Goal: Task Accomplishment & Management: Manage account settings

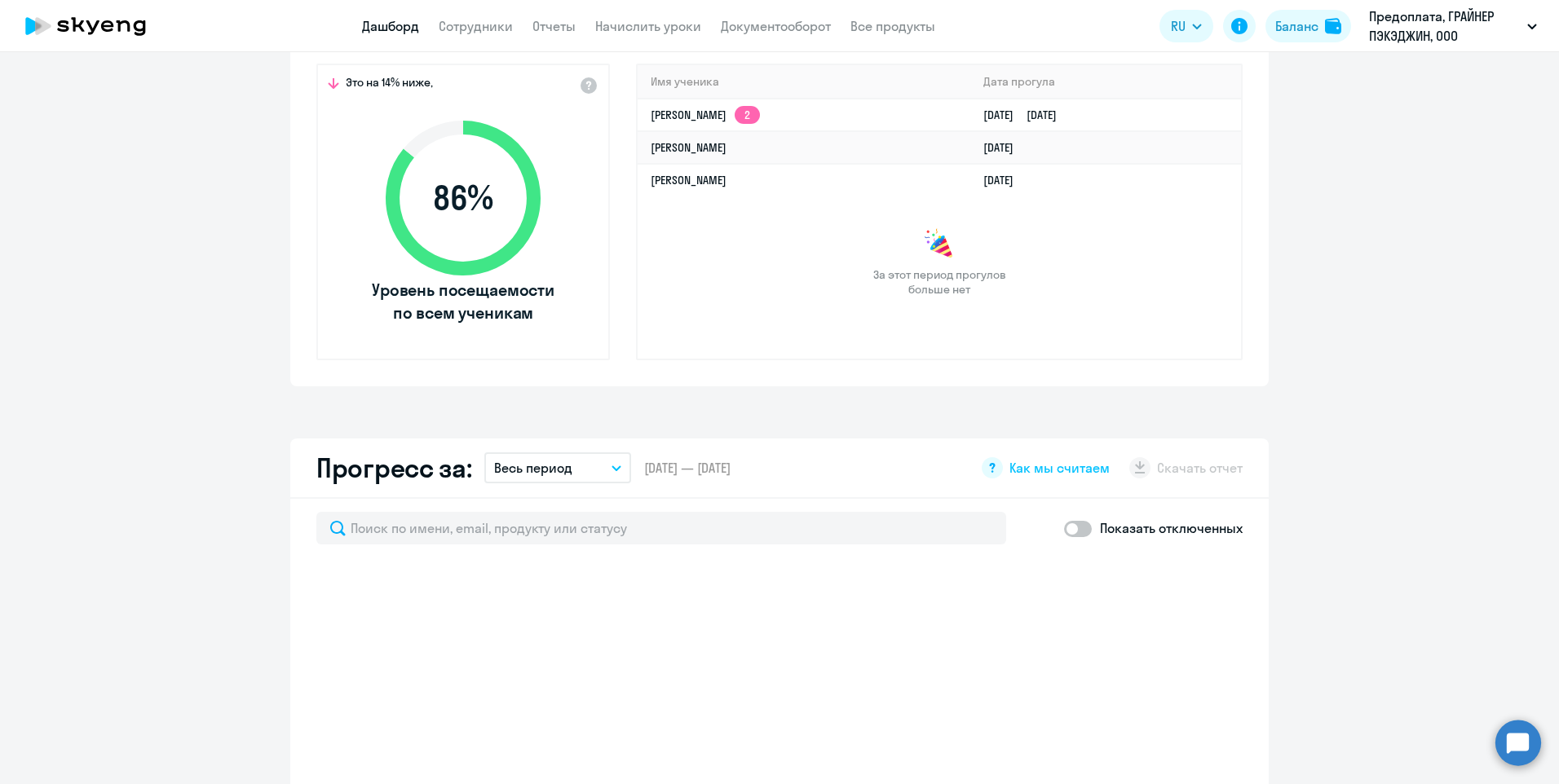
scroll to position [570, 0]
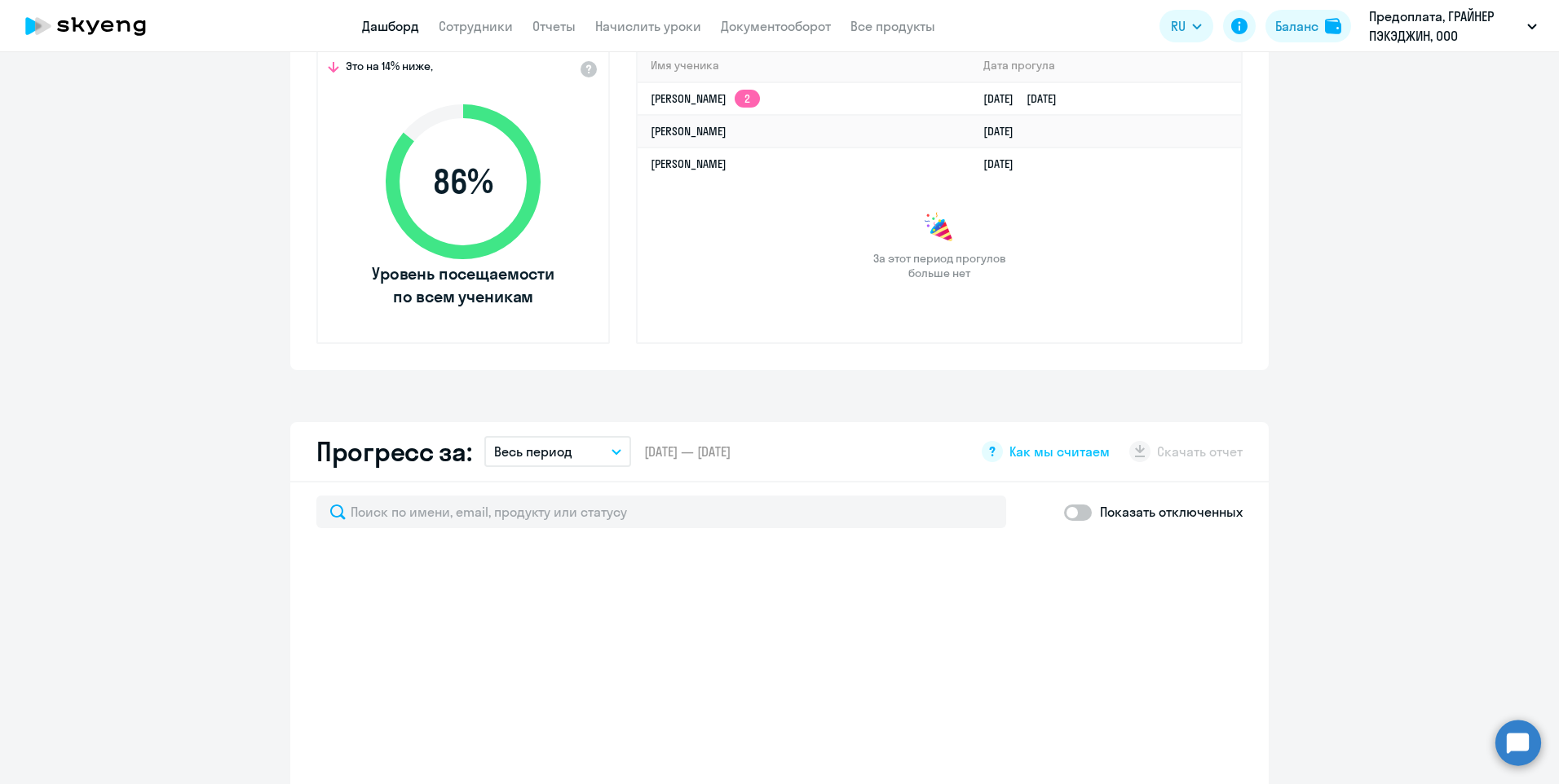
select select "30"
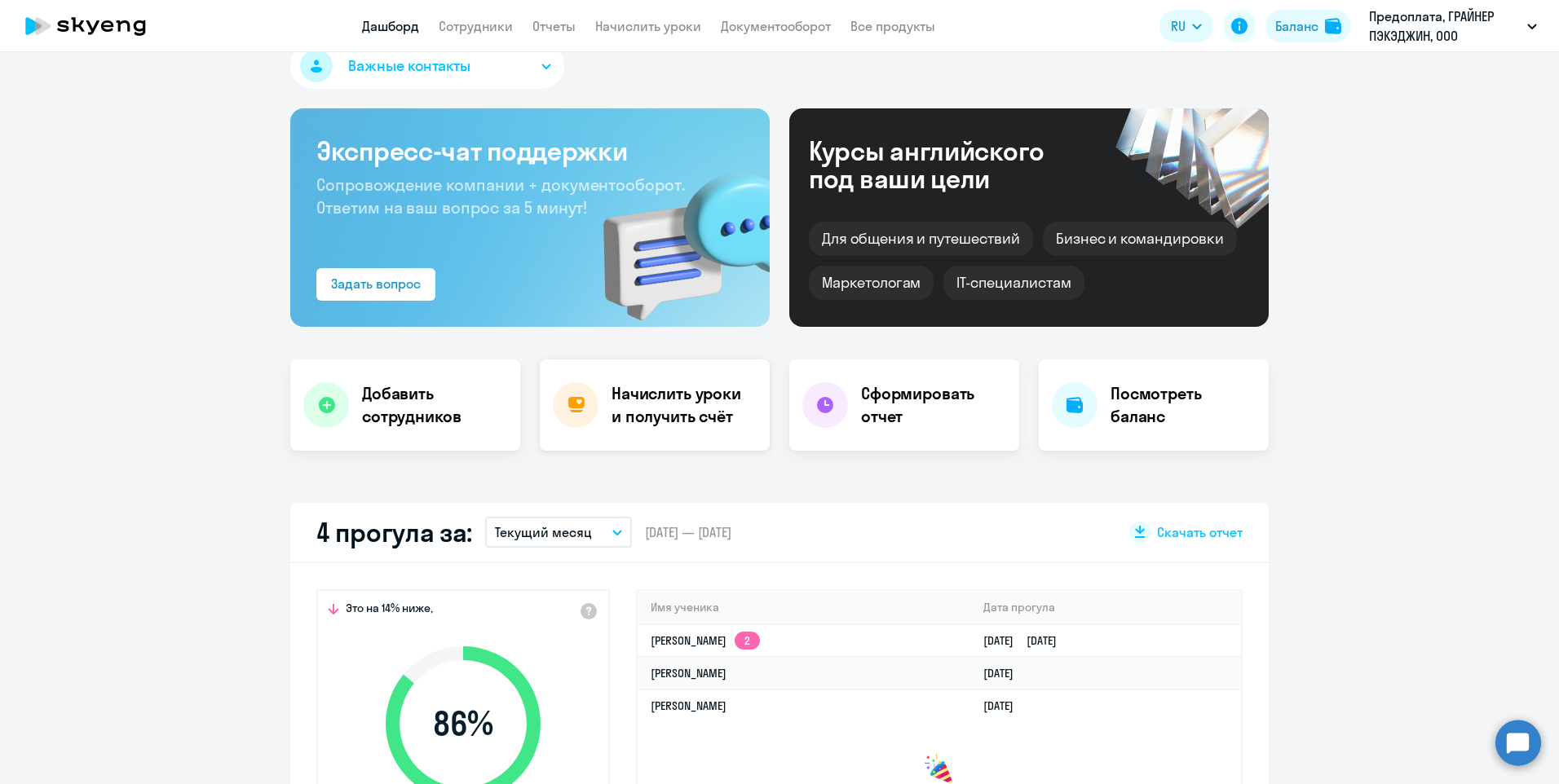
scroll to position [0, 0]
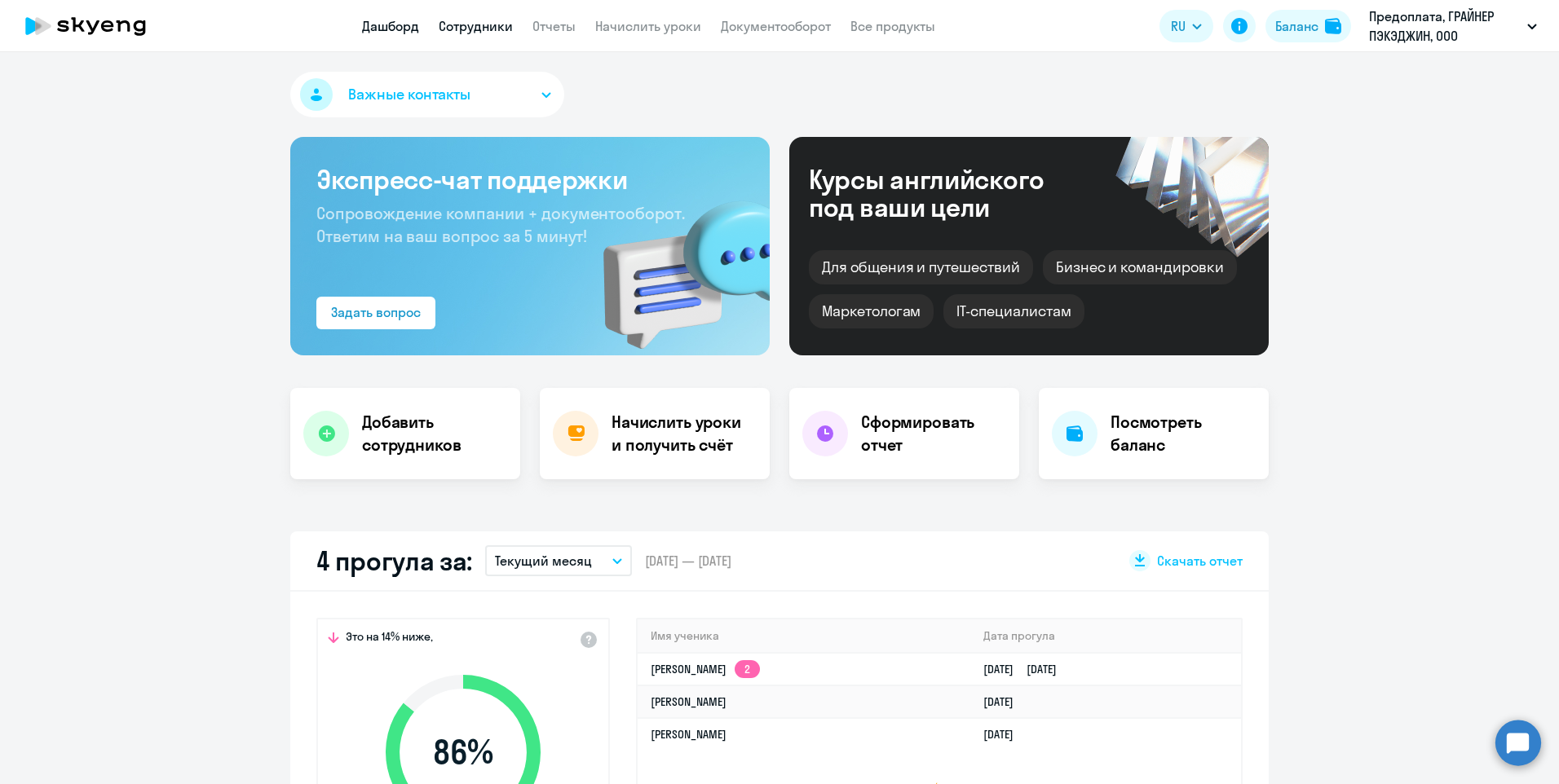
click at [478, 25] on link "Сотрудники" at bounding box center [476, 26] width 75 height 16
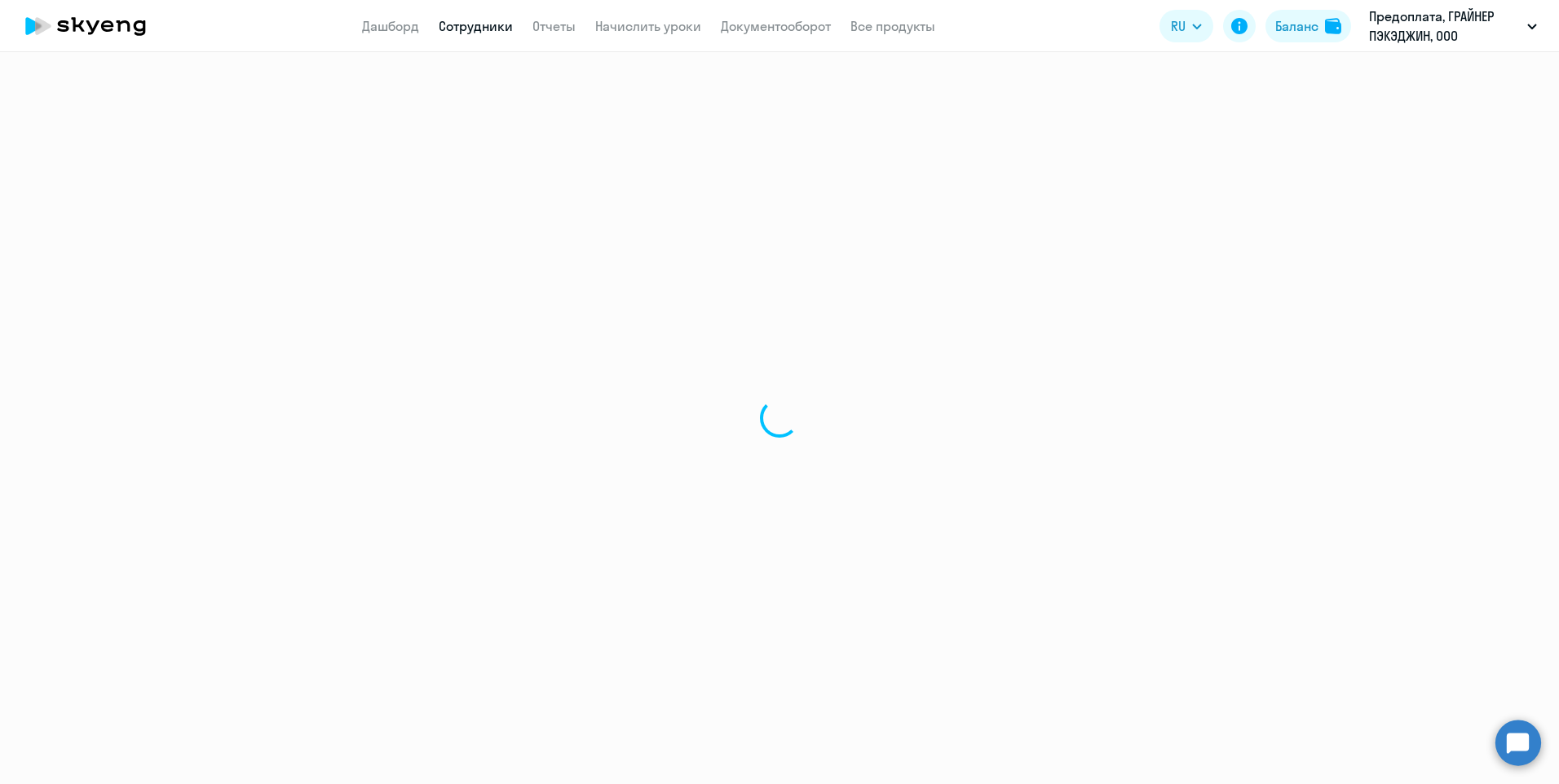
select select "30"
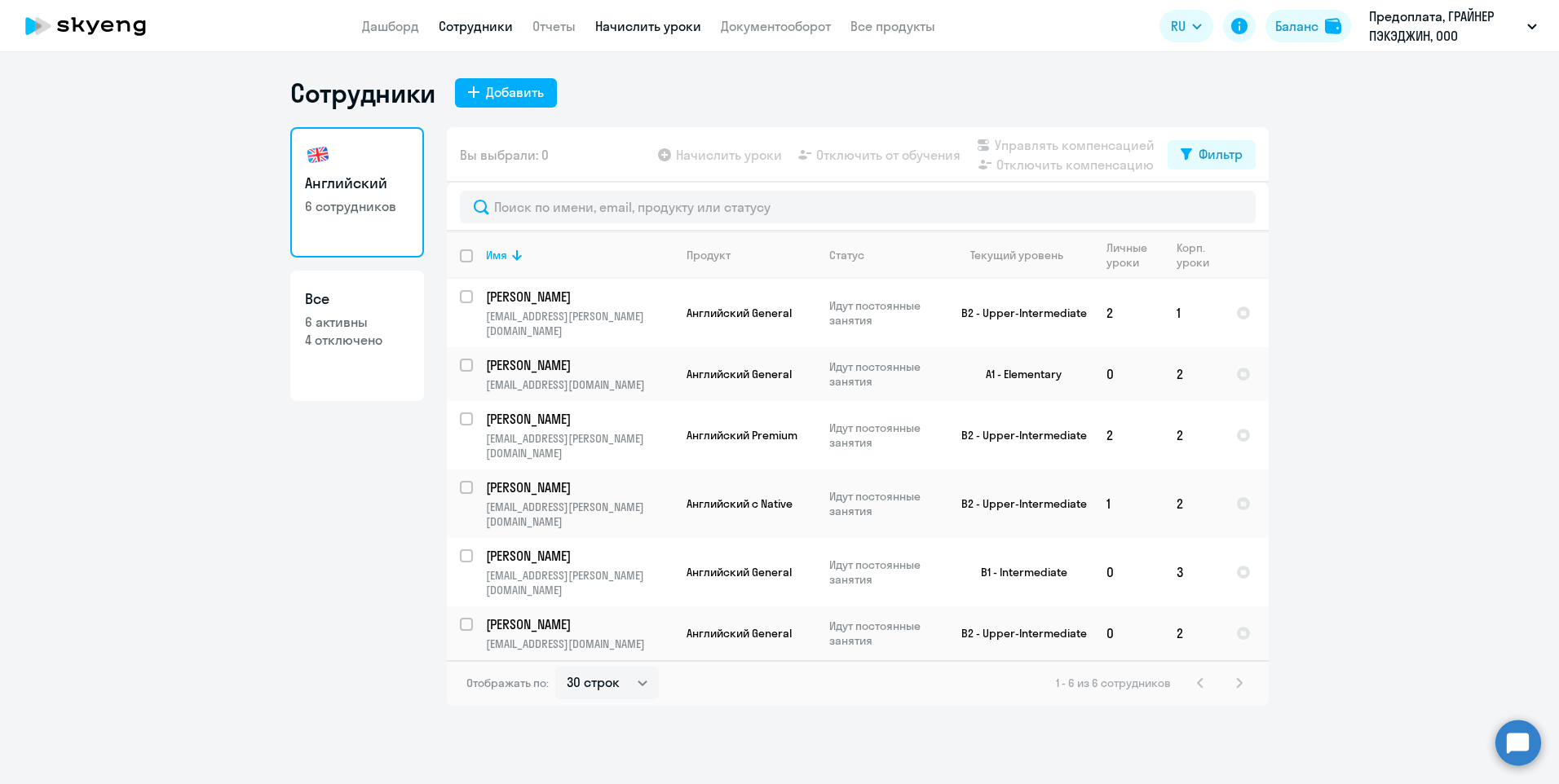
click at [611, 25] on link "Начислить уроки" at bounding box center [648, 26] width 106 height 16
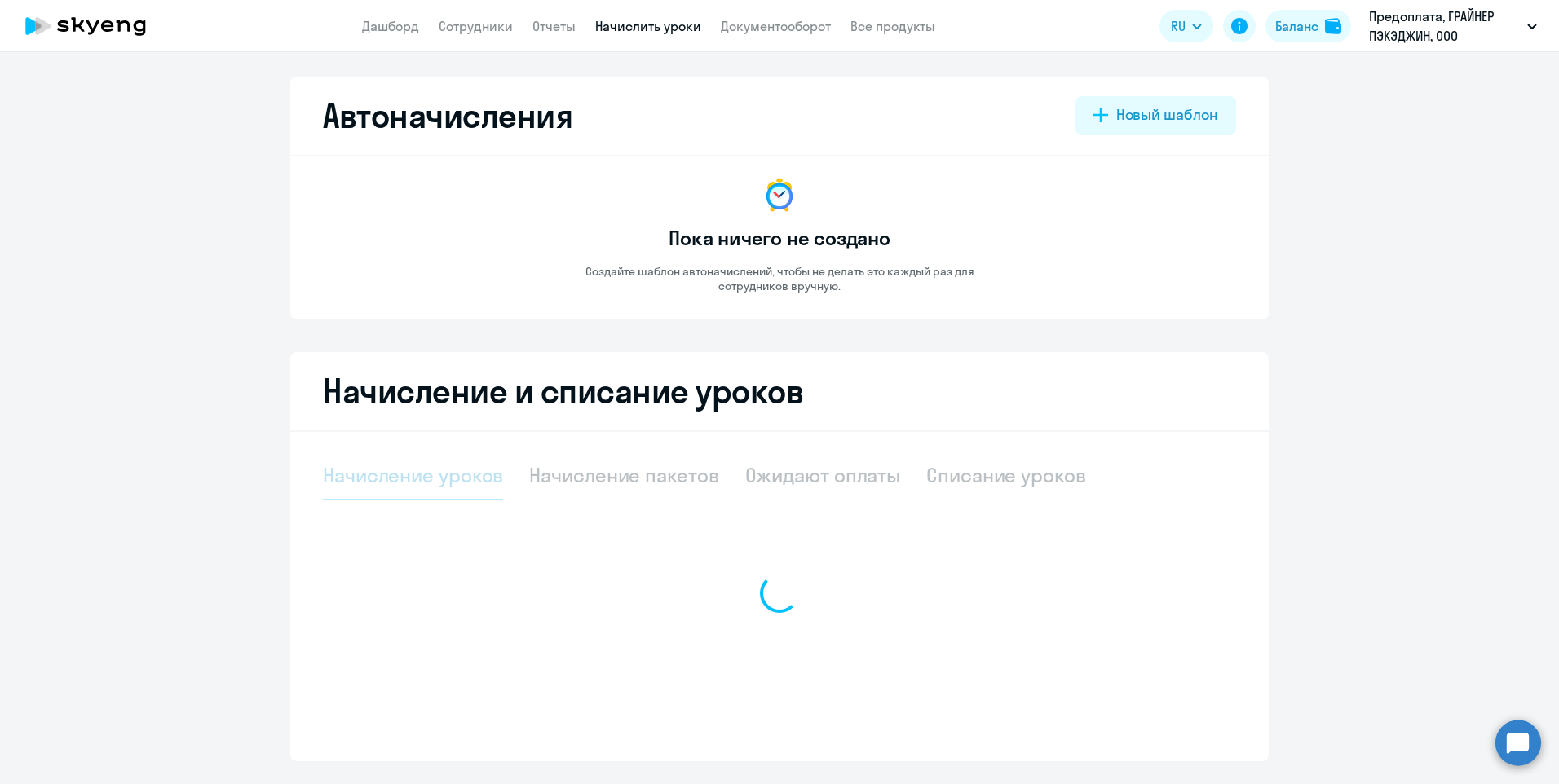
select select "10"
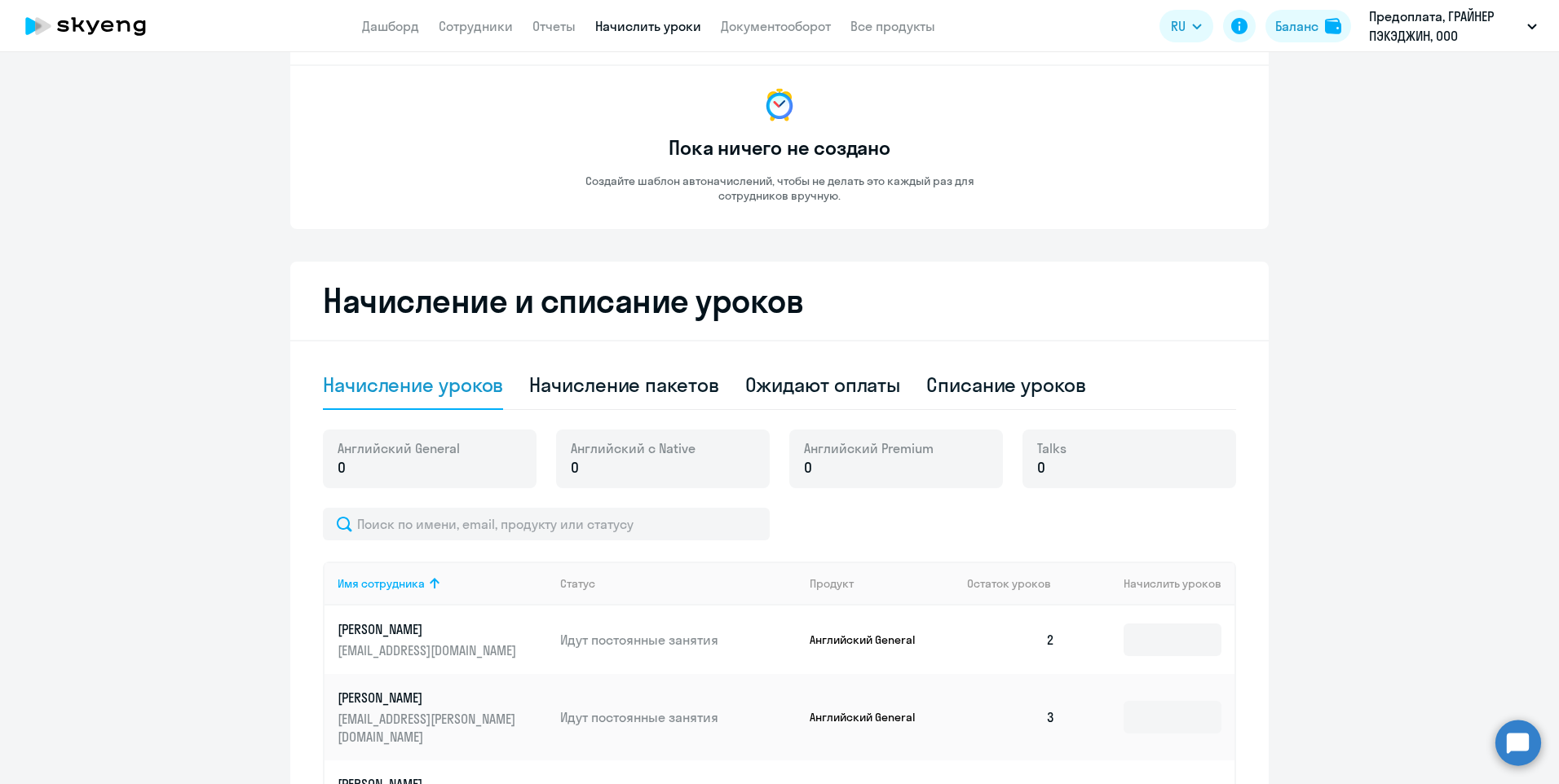
scroll to position [245, 0]
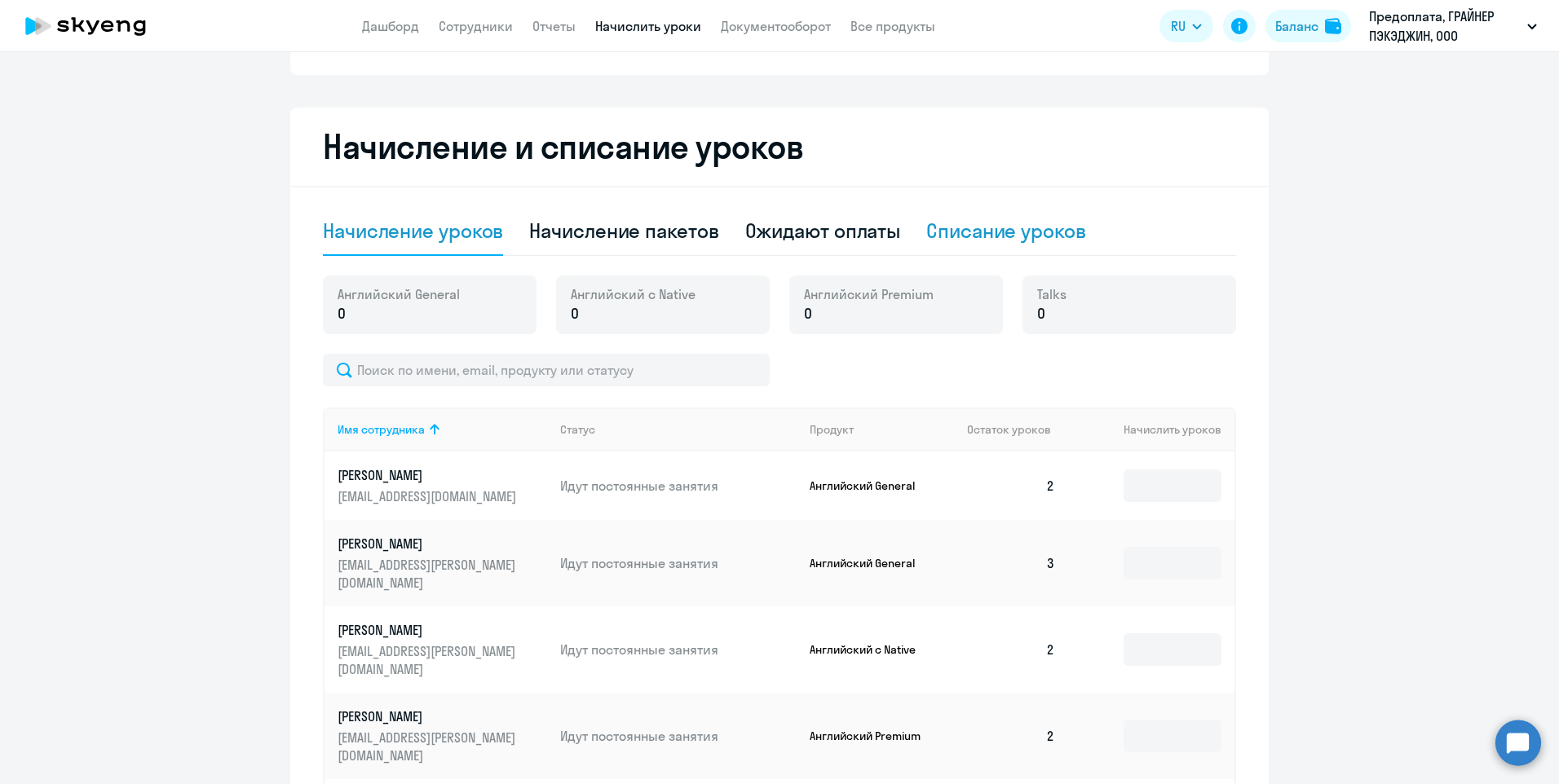
click at [1002, 230] on div "Списание уроков" at bounding box center [1006, 230] width 160 height 26
select select "10"
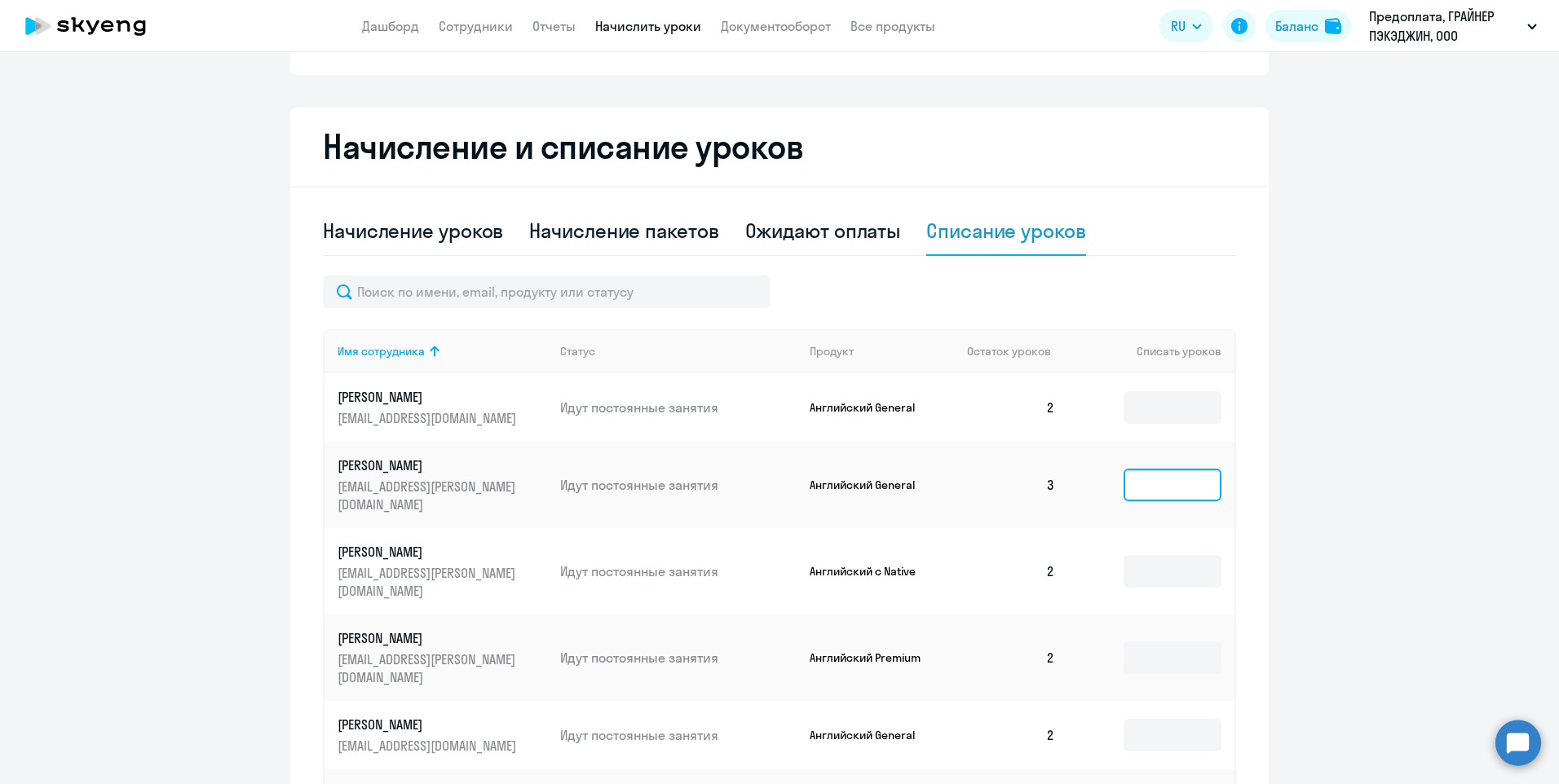
click at [1156, 482] on input at bounding box center [1172, 485] width 98 height 33
type input "2"
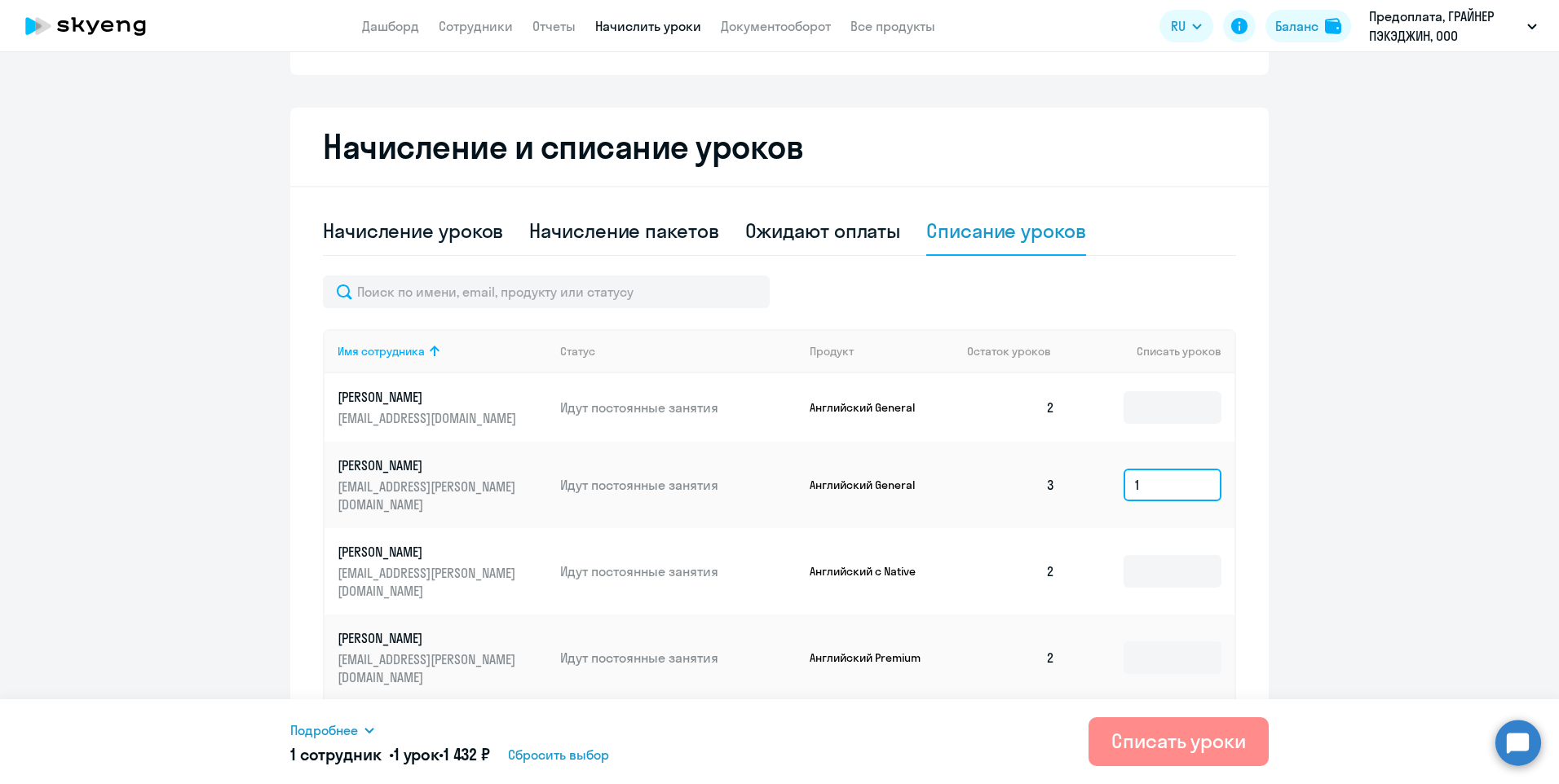
type input "1"
click at [1172, 740] on div "Списать уроки" at bounding box center [1179, 740] width 135 height 26
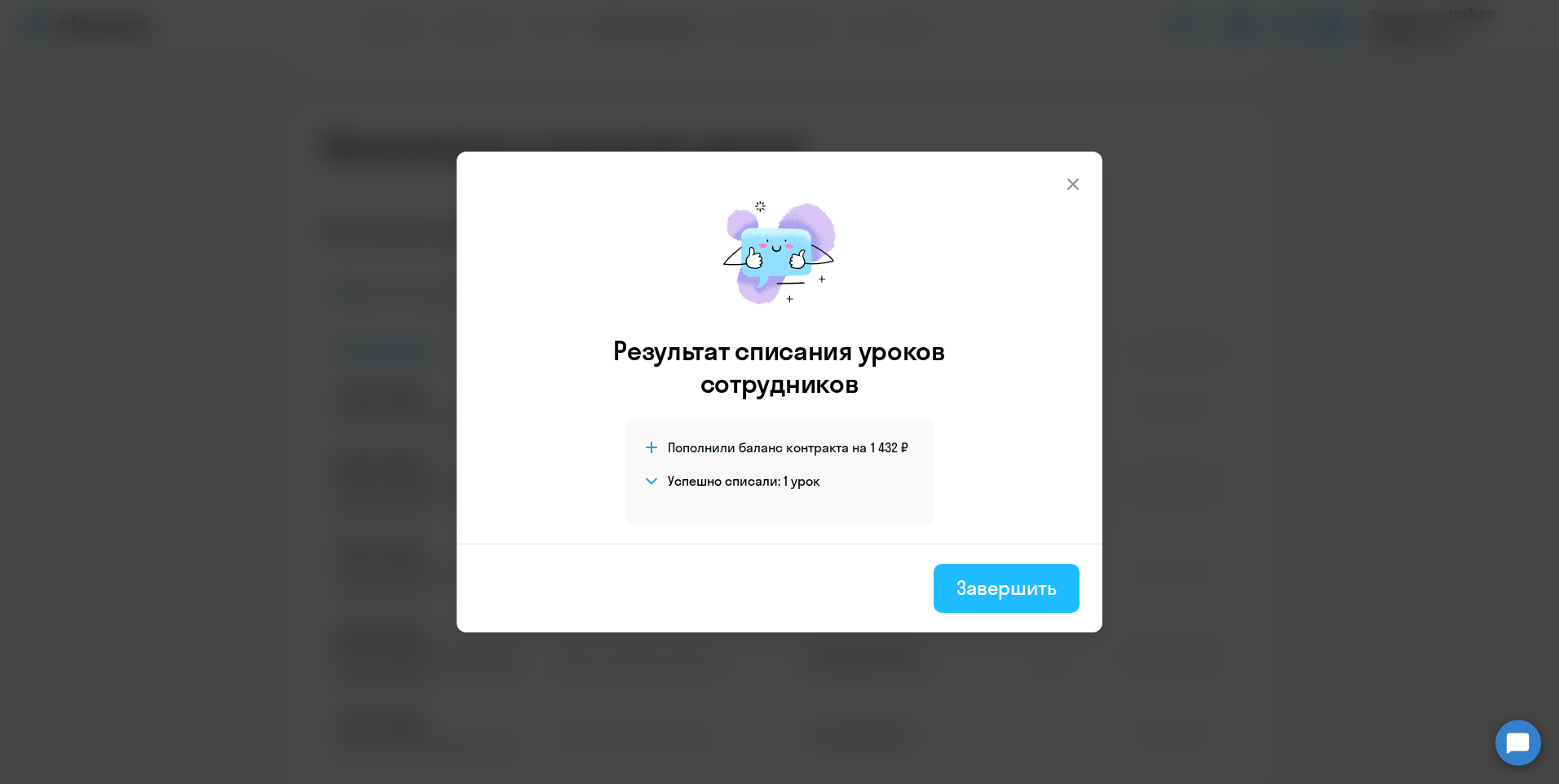
click at [1030, 597] on div "Завершить" at bounding box center [1006, 588] width 100 height 26
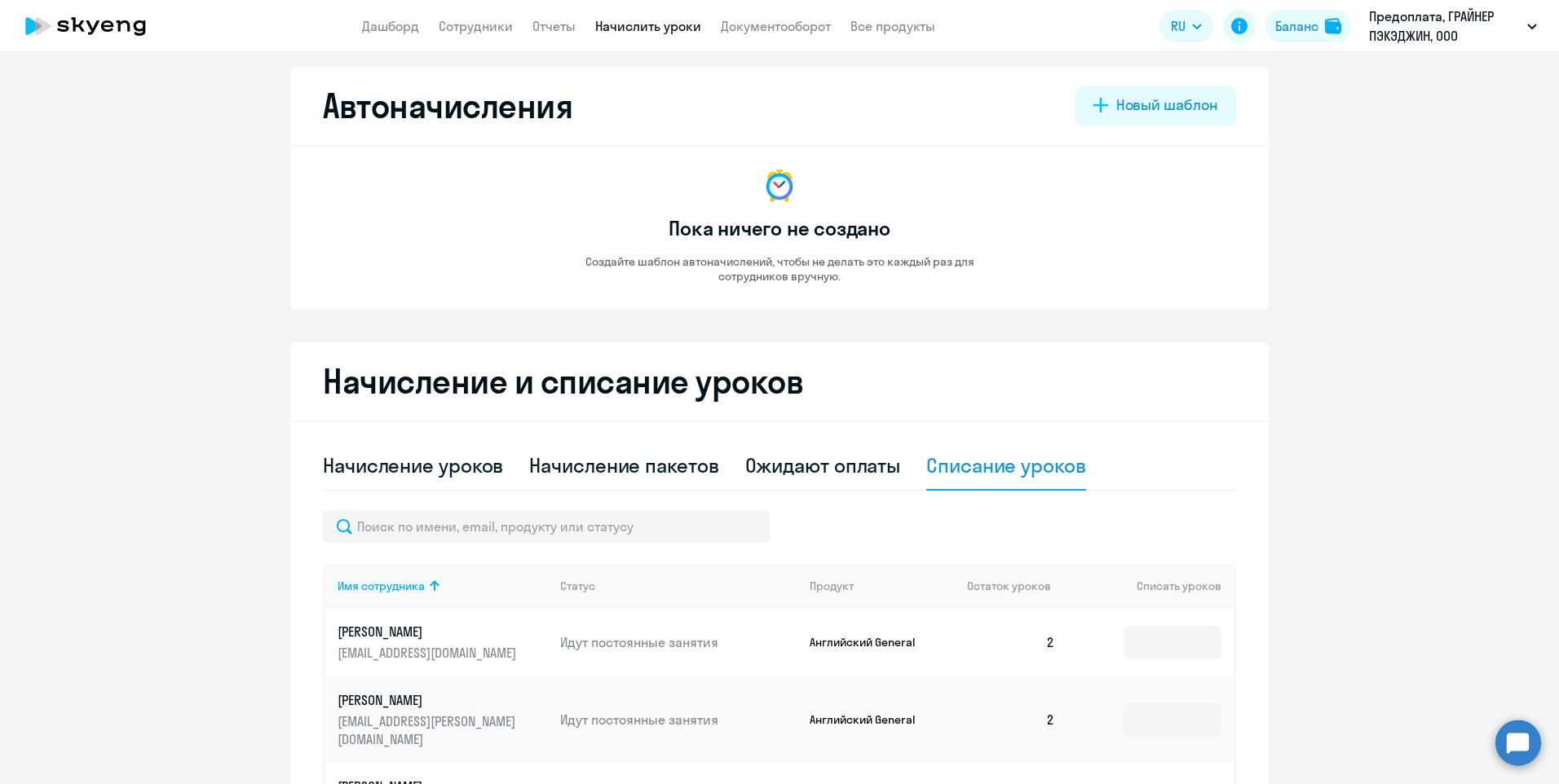
scroll to position [0, 0]
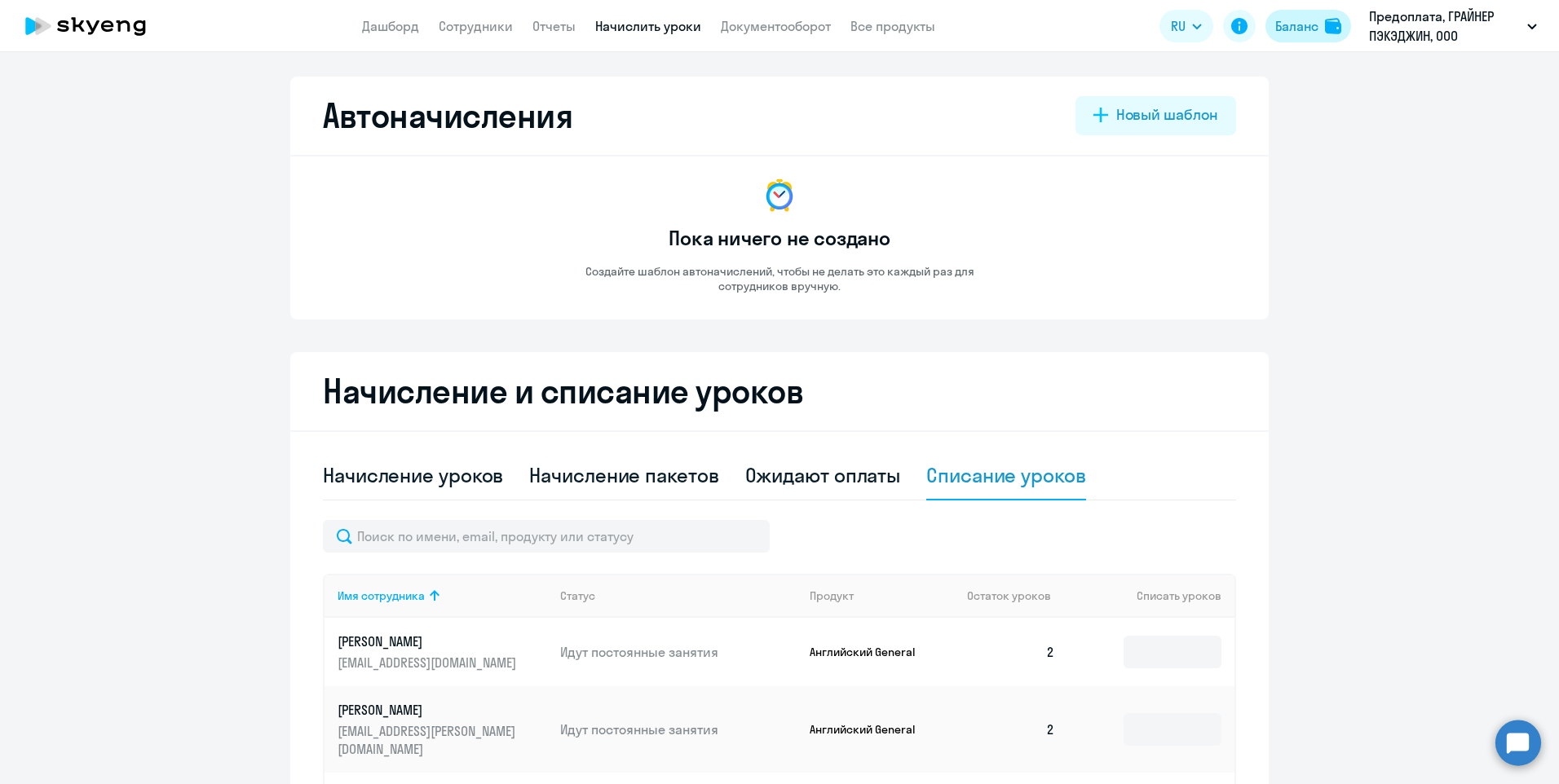
click at [1325, 11] on button "Баланс" at bounding box center [1308, 26] width 85 height 33
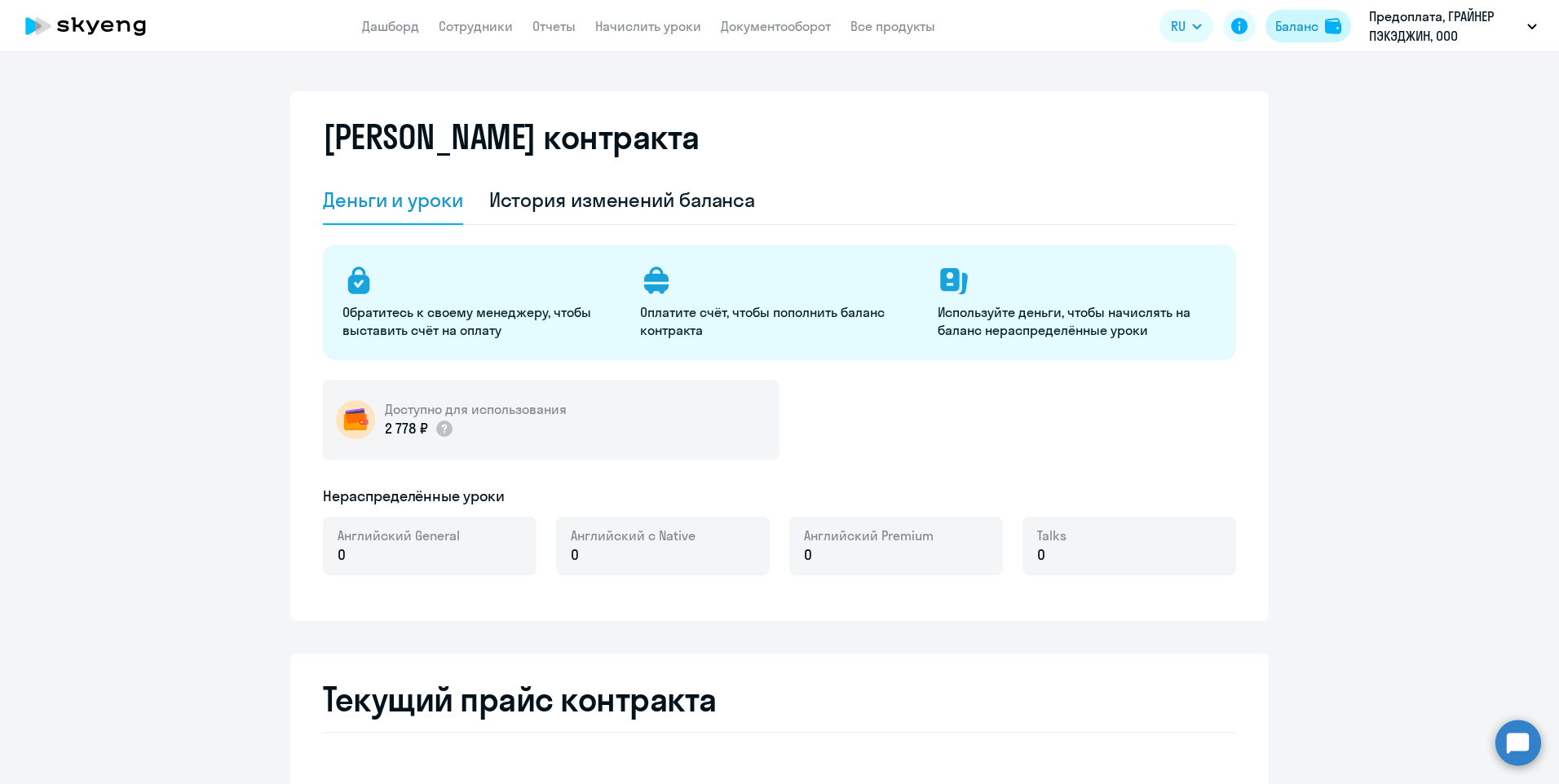
select select "english_adult_not_native_speaker"
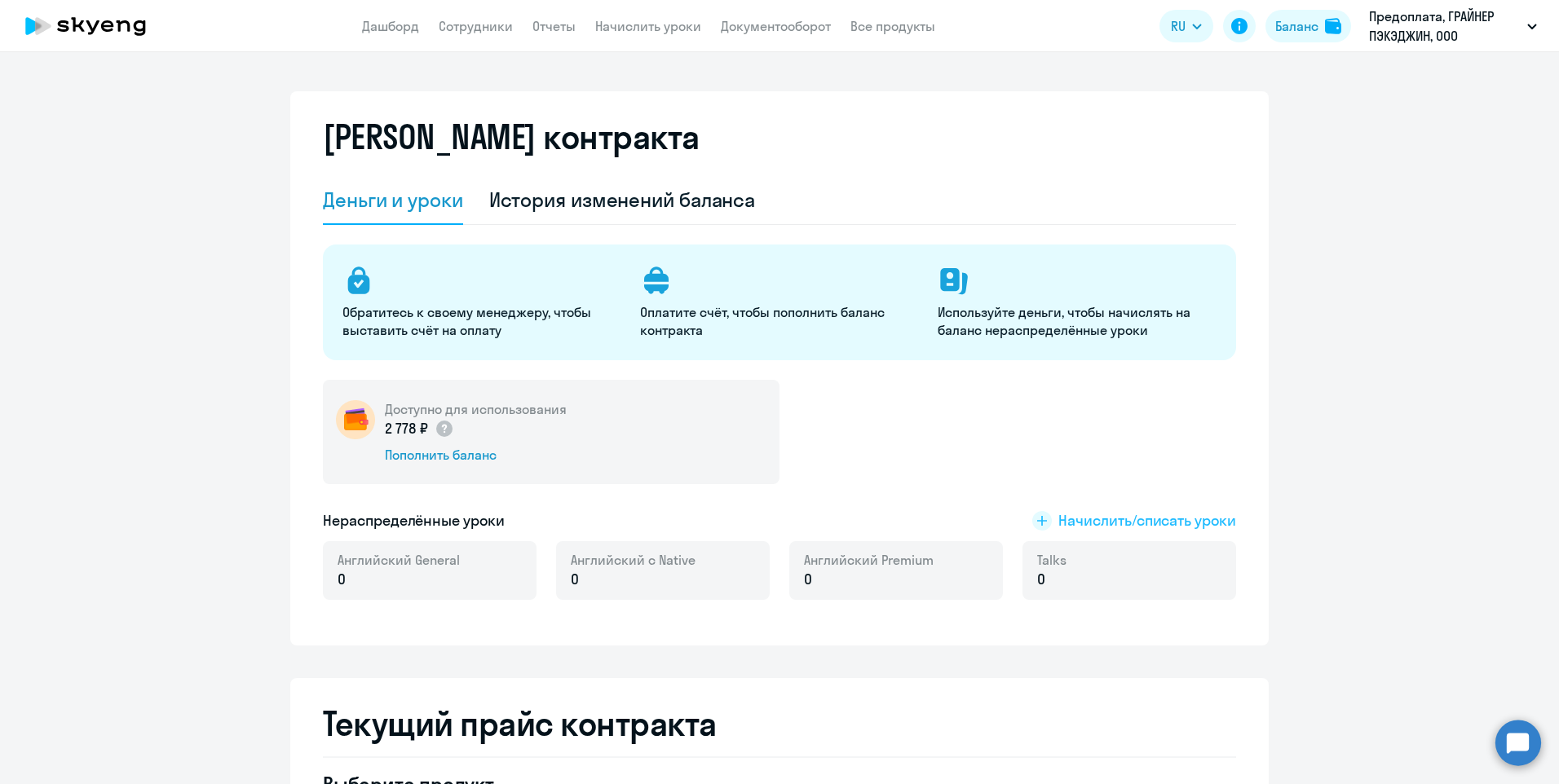
click at [1037, 523] on rect at bounding box center [1042, 521] width 20 height 20
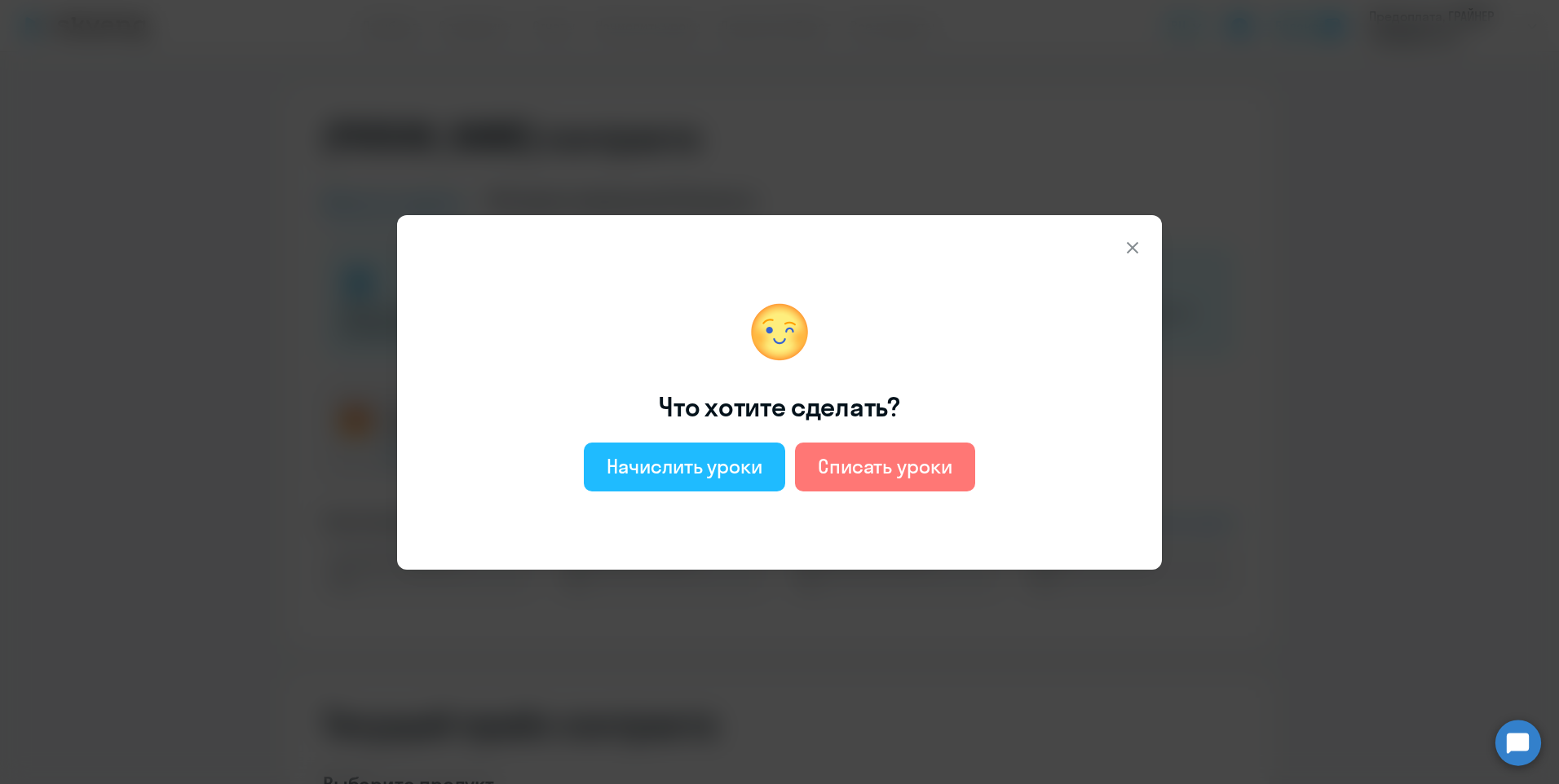
click at [752, 466] on div "Начислить уроки" at bounding box center [684, 466] width 156 height 26
select select "english_adult_not_native_speaker"
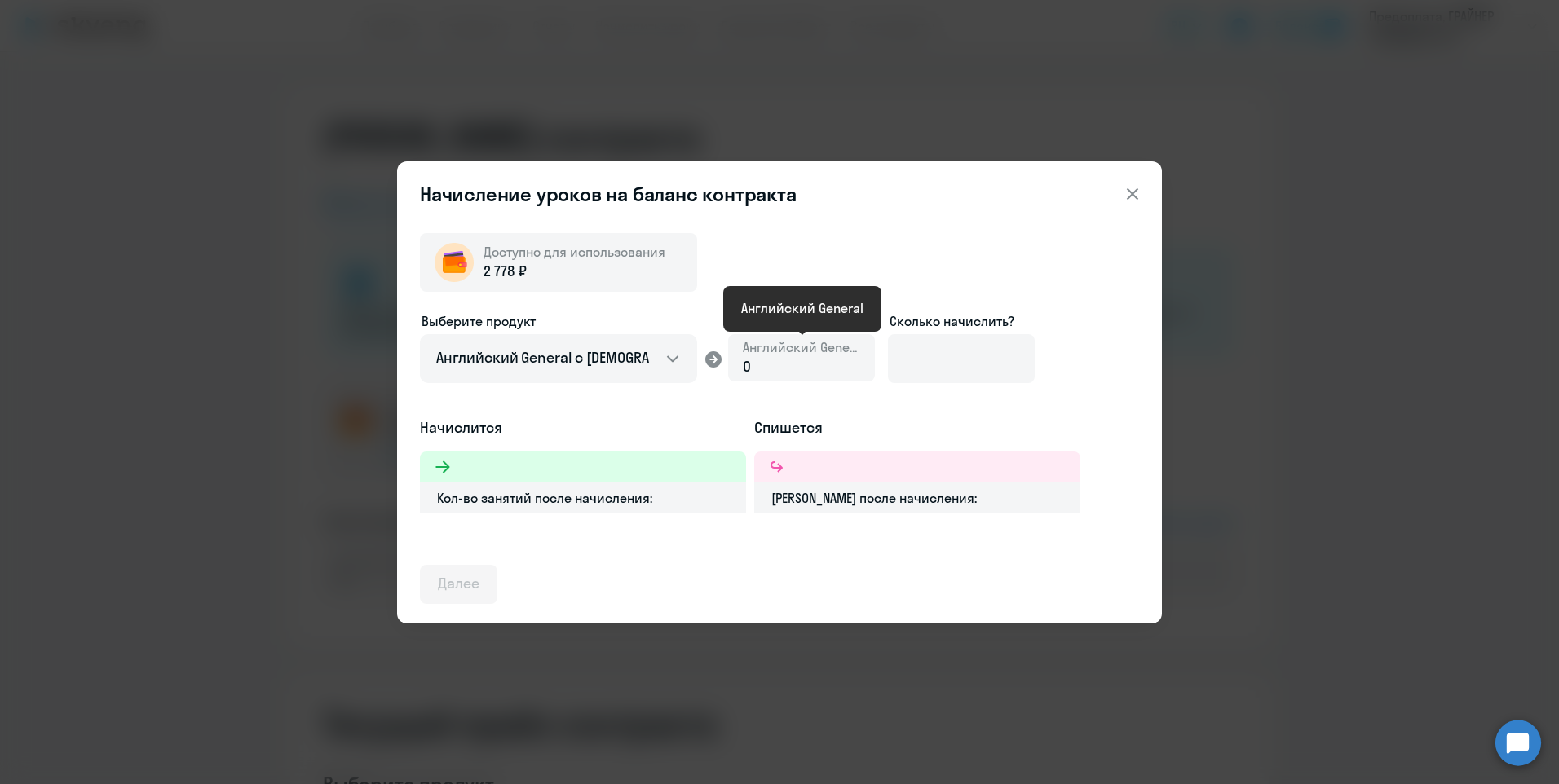
click at [810, 351] on span "Английский General" at bounding box center [801, 347] width 117 height 18
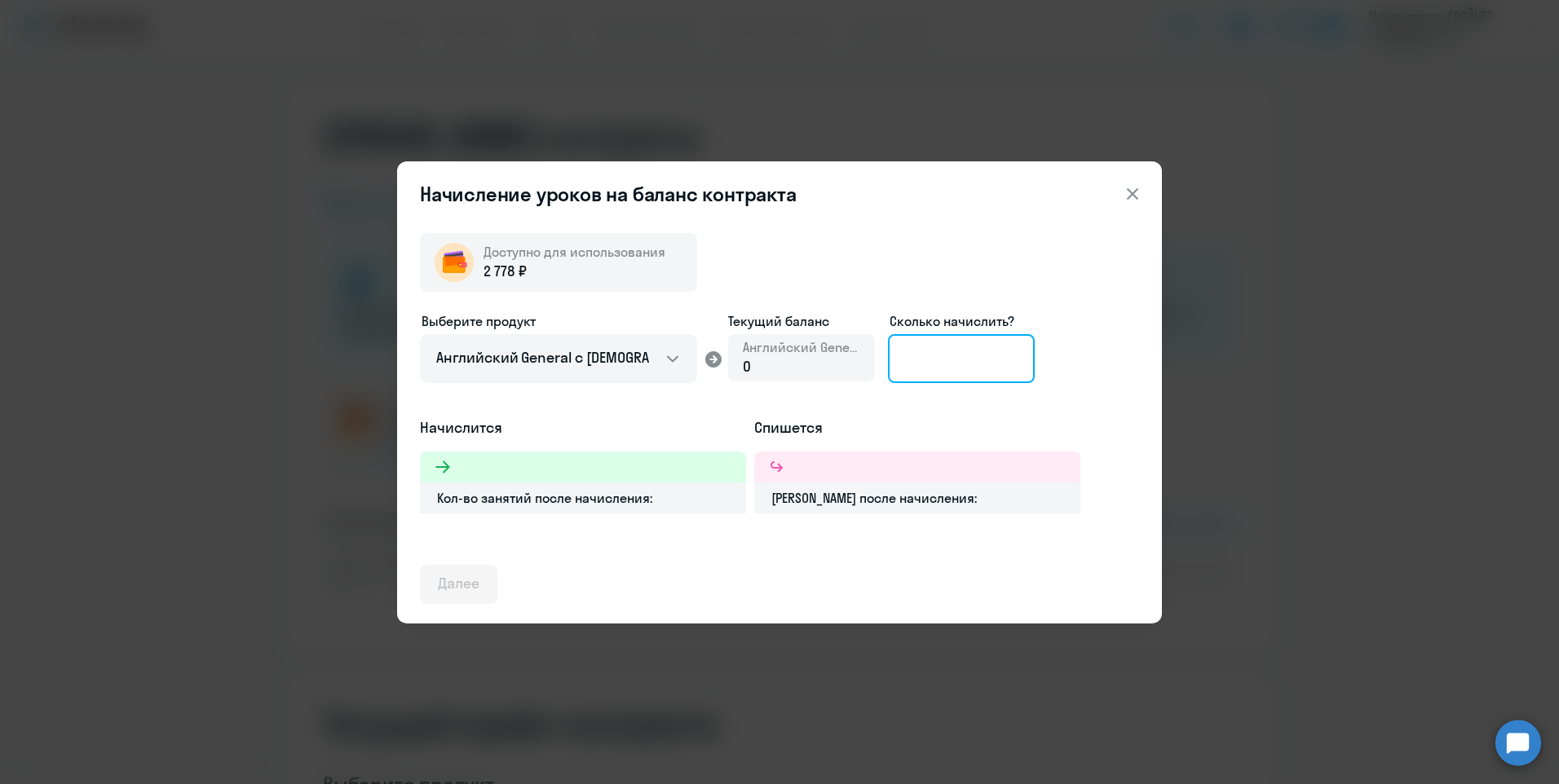
click at [1004, 350] on input at bounding box center [961, 359] width 146 height 49
type input "1"
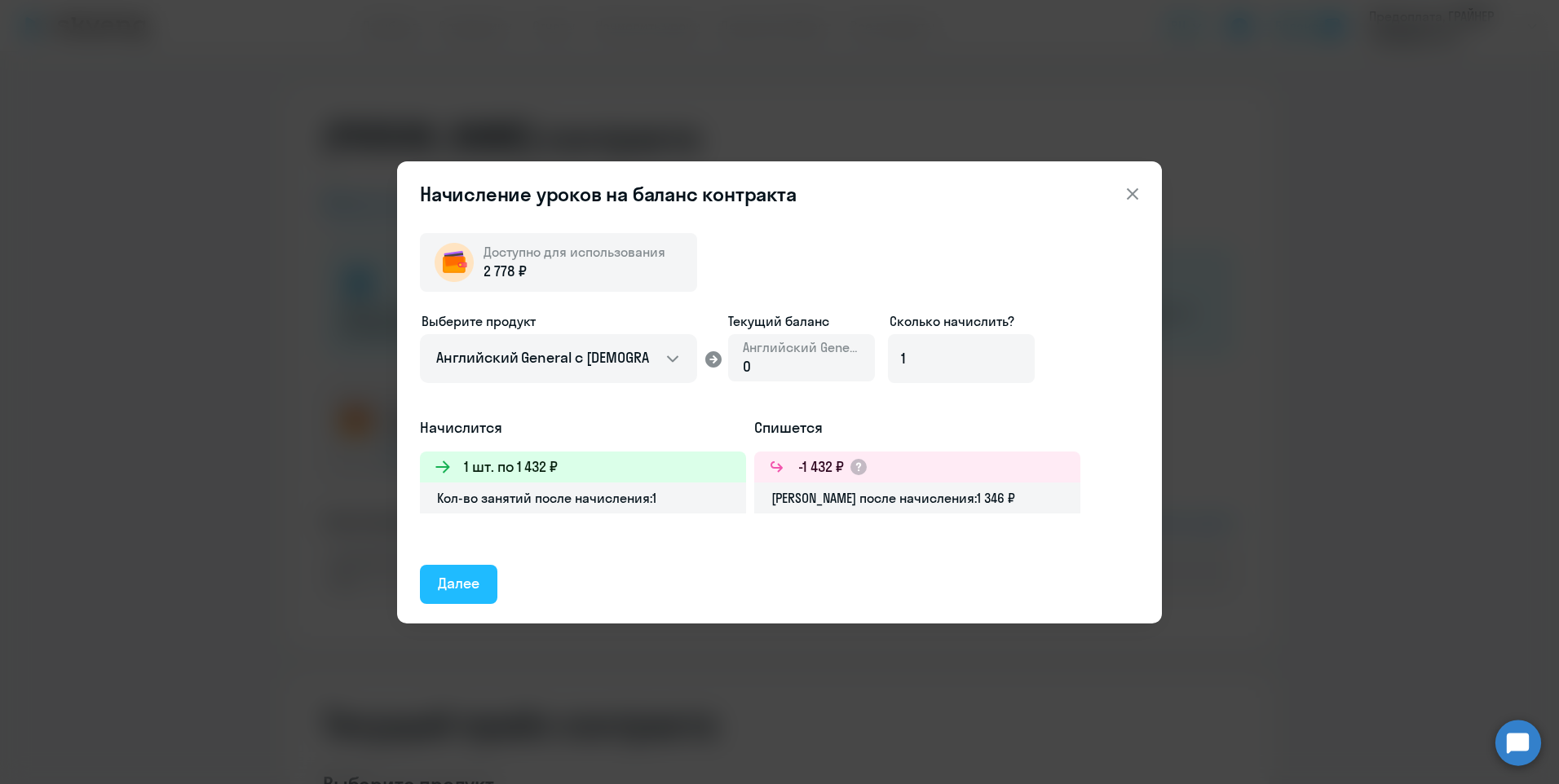
click at [484, 583] on button "Далее" at bounding box center [458, 584] width 77 height 39
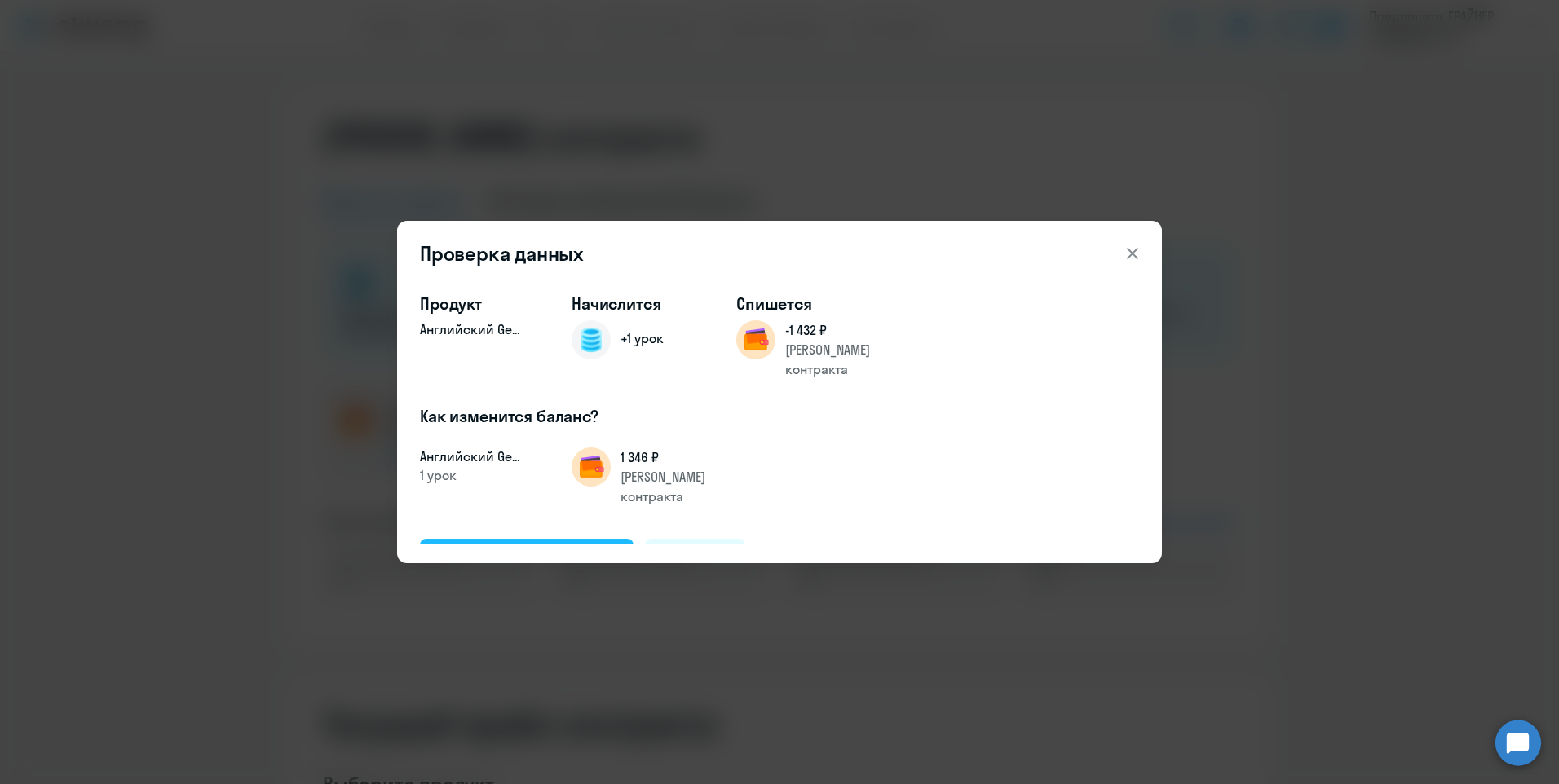
click at [538, 547] on div "Подтвердить и начислить" at bounding box center [526, 557] width 177 height 21
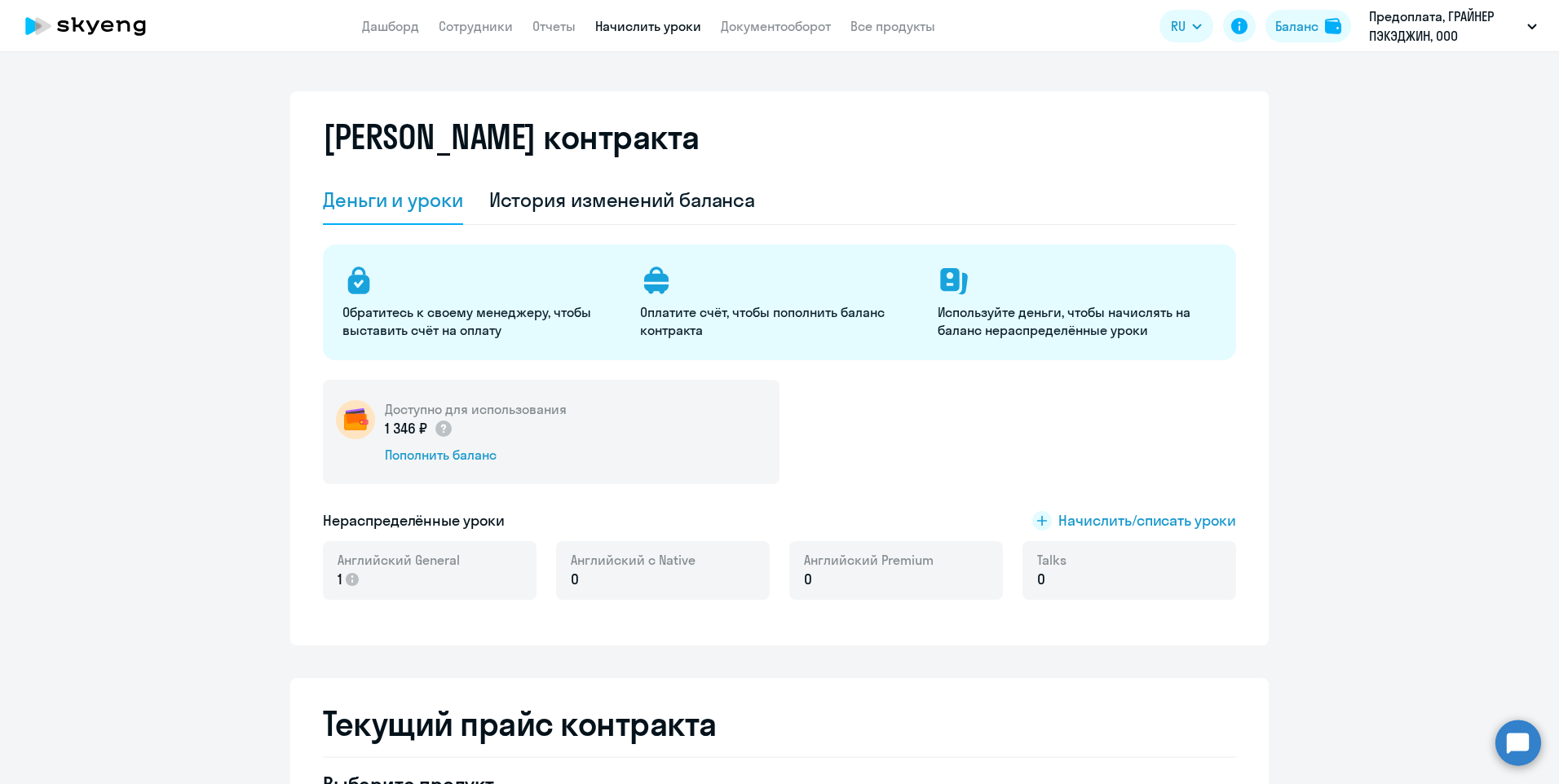
click at [614, 31] on link "Начислить уроки" at bounding box center [648, 26] width 106 height 16
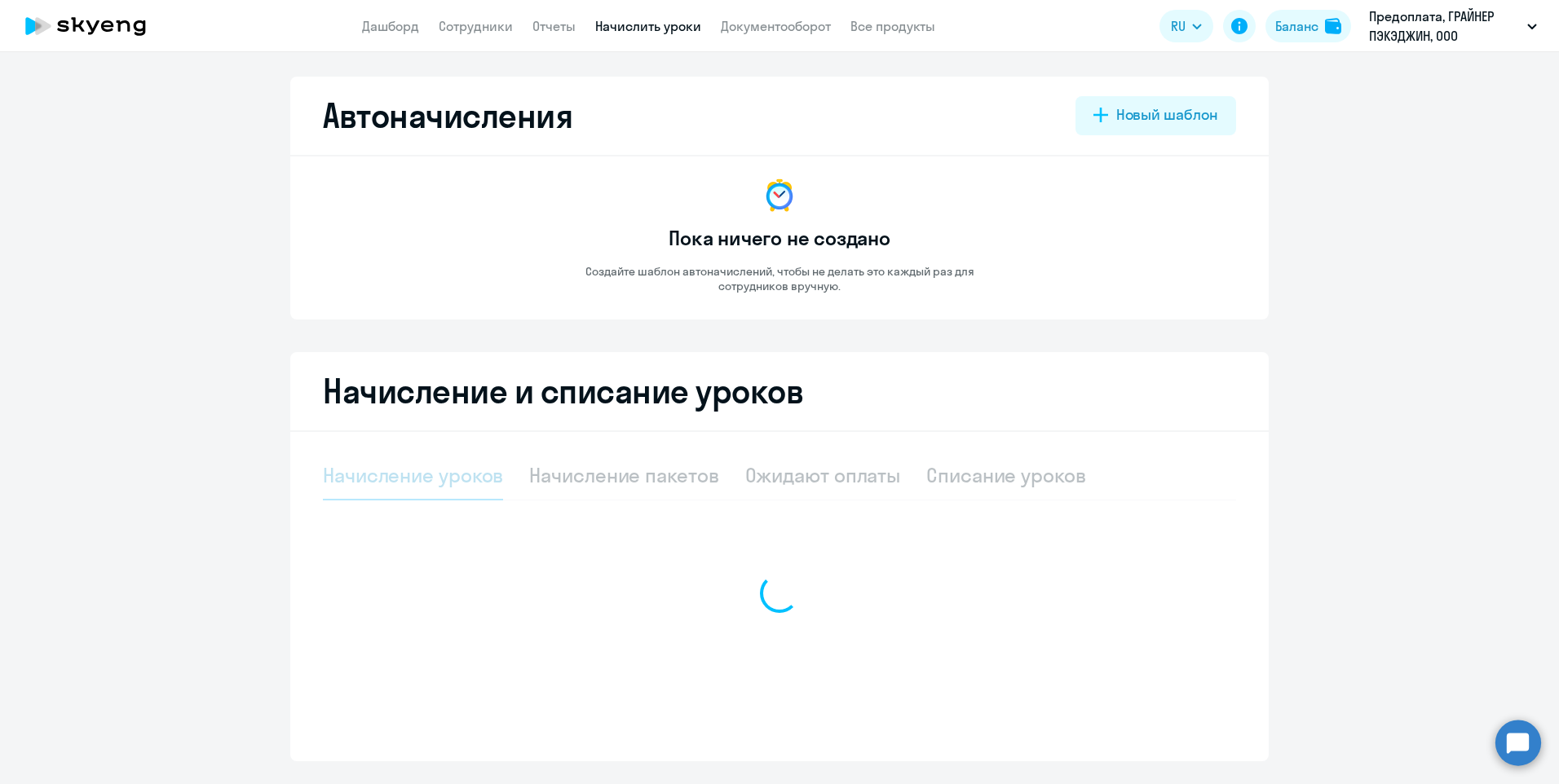
select select "10"
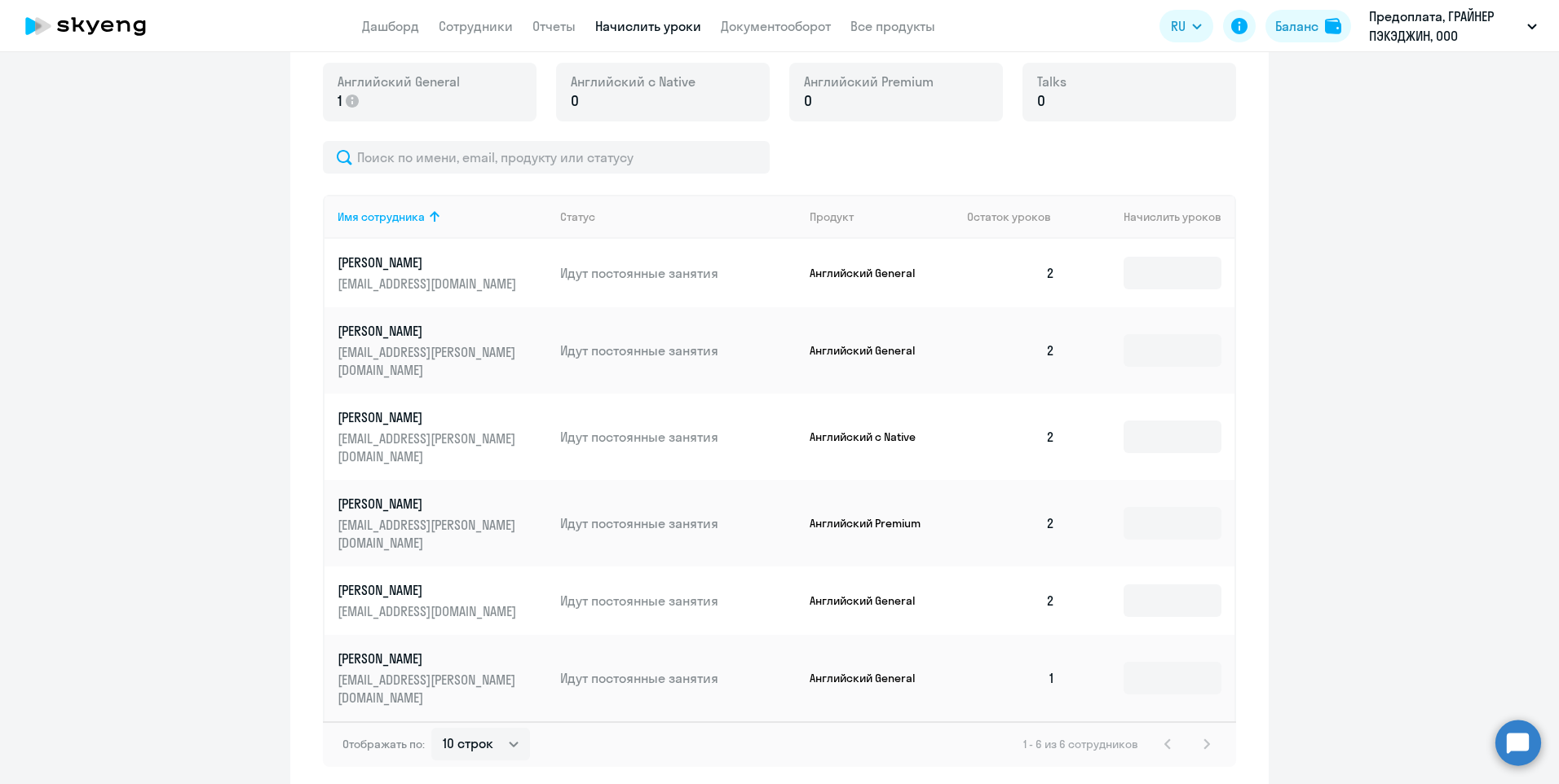
scroll to position [460, 0]
click at [1138, 659] on input at bounding box center [1172, 676] width 98 height 33
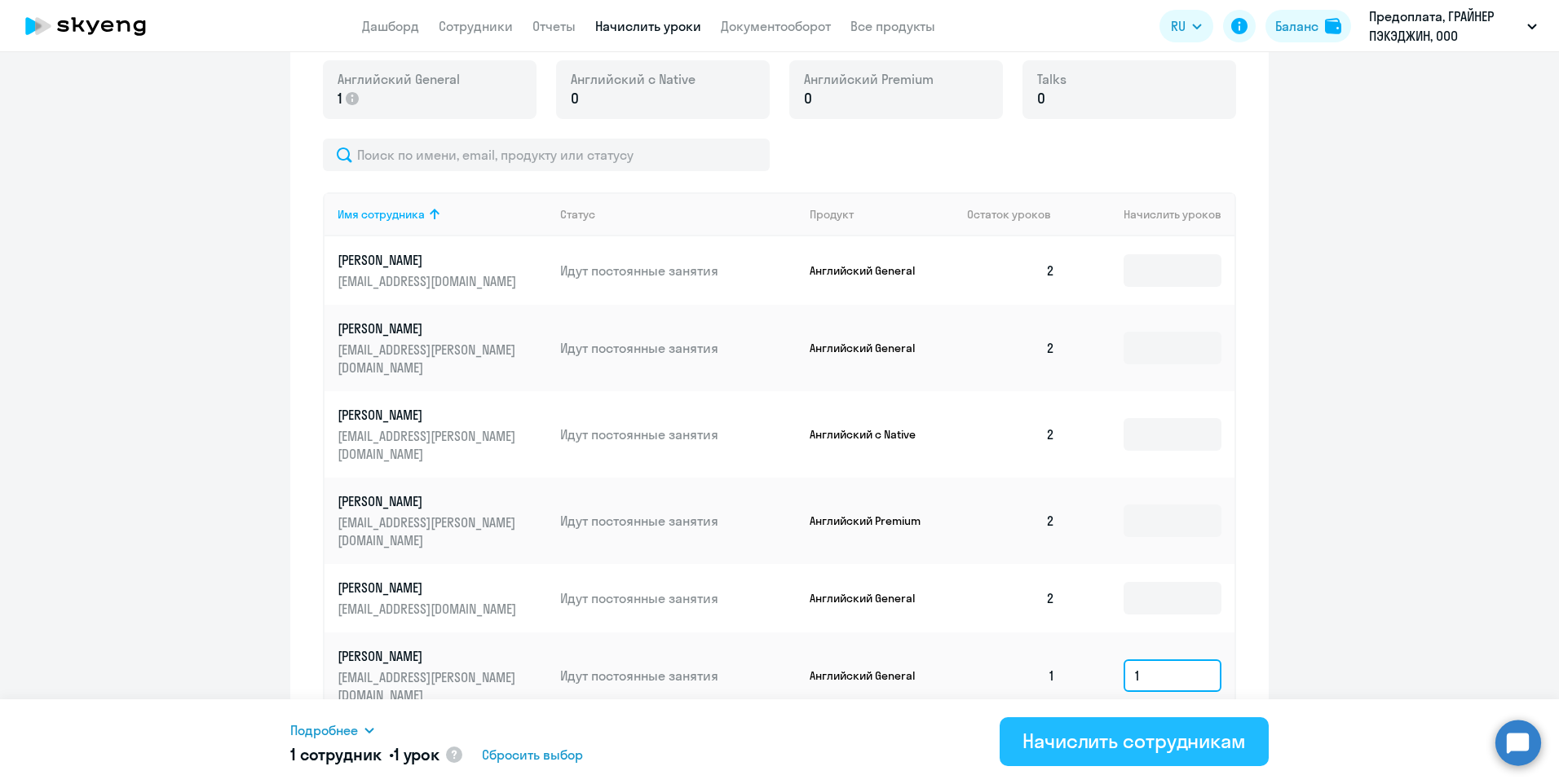
type input "1"
click at [1105, 748] on div "Начислить сотрудникам" at bounding box center [1134, 740] width 224 height 26
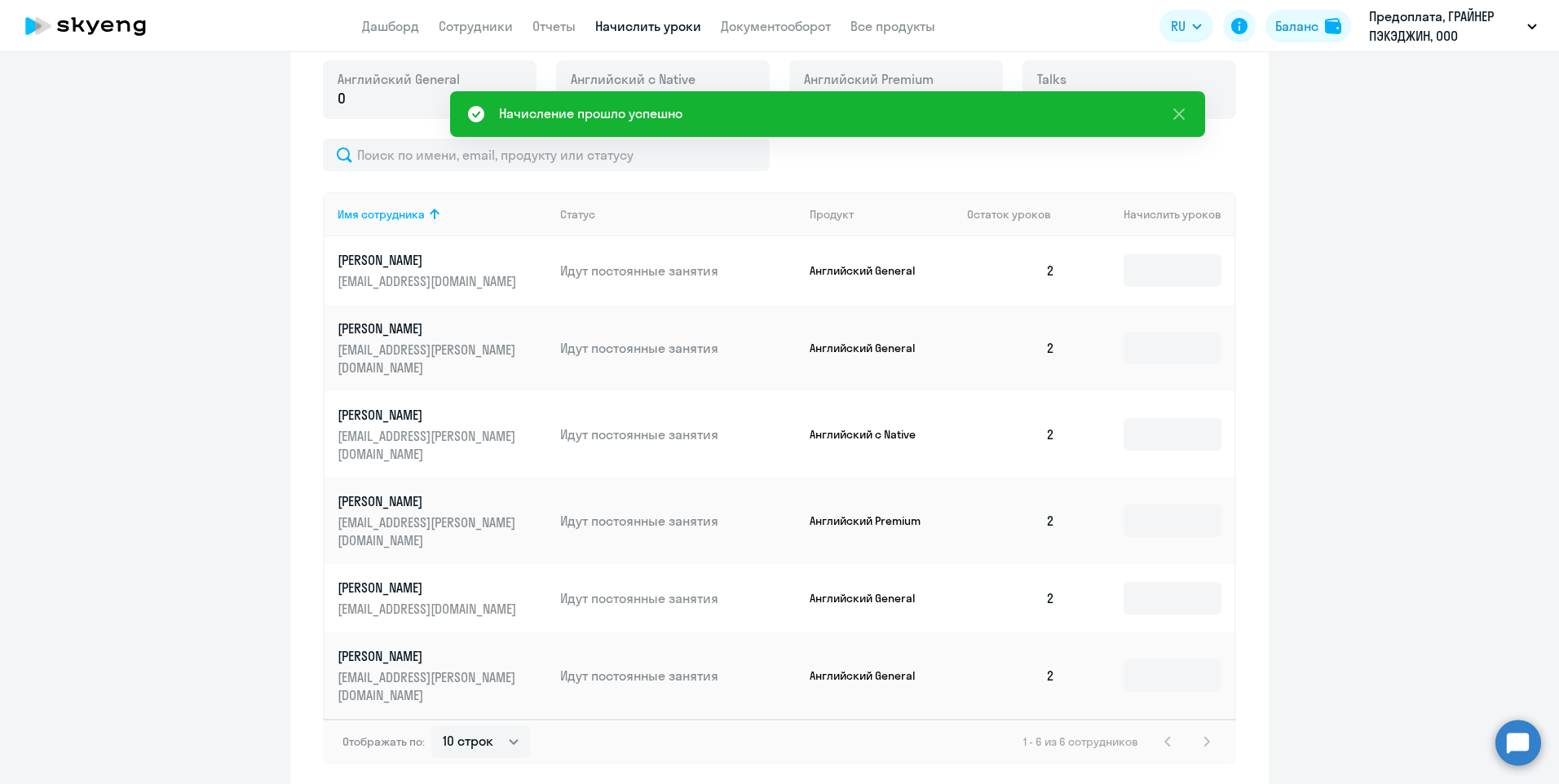
click at [901, 726] on div "Автоначисления Новый шаблон Пока ничего не создано Создайте шаблон автоначислен…" at bounding box center [780, 417] width 1559 height 732
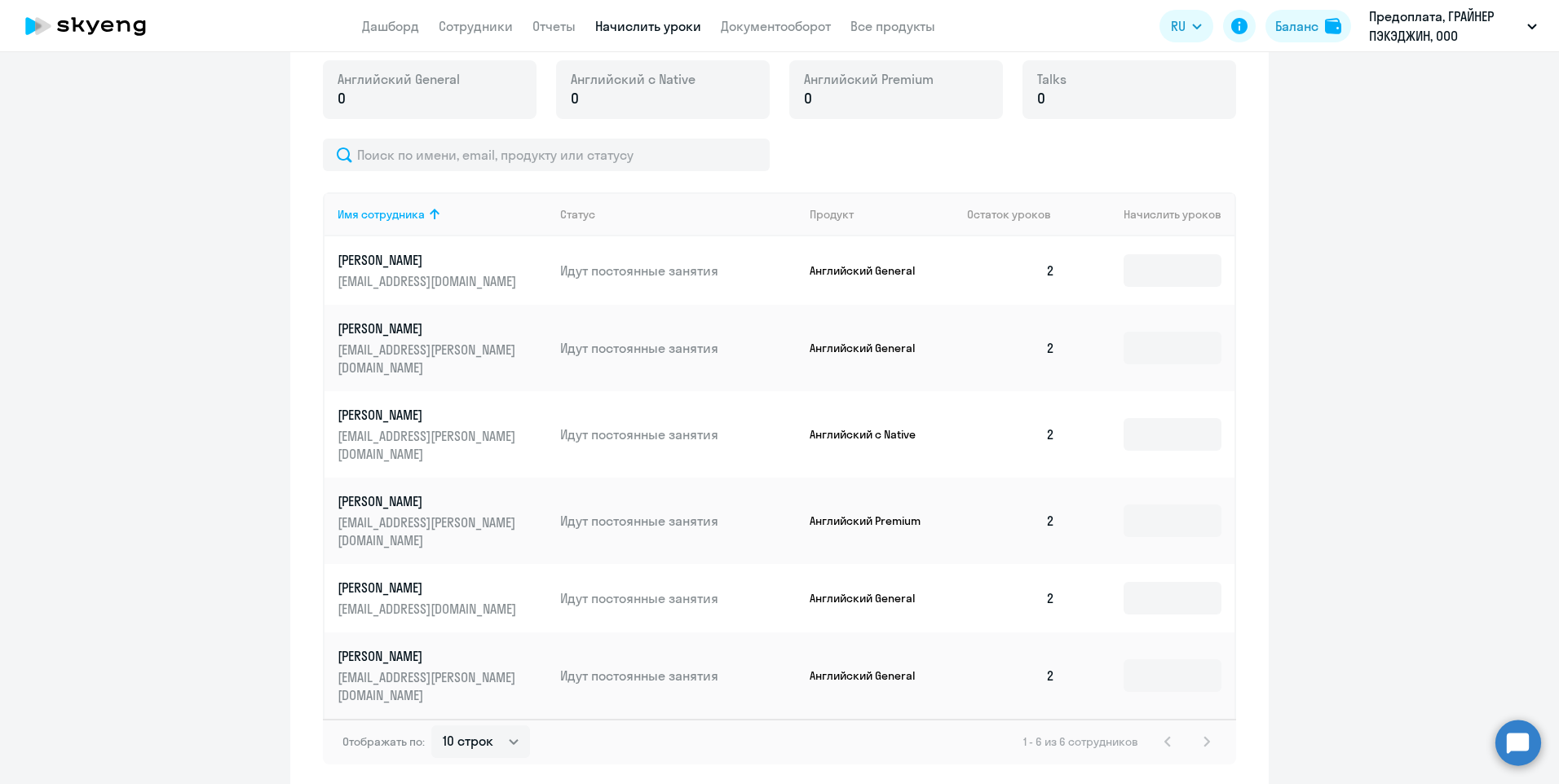
click at [1520, 749] on circle at bounding box center [1518, 742] width 45 height 45
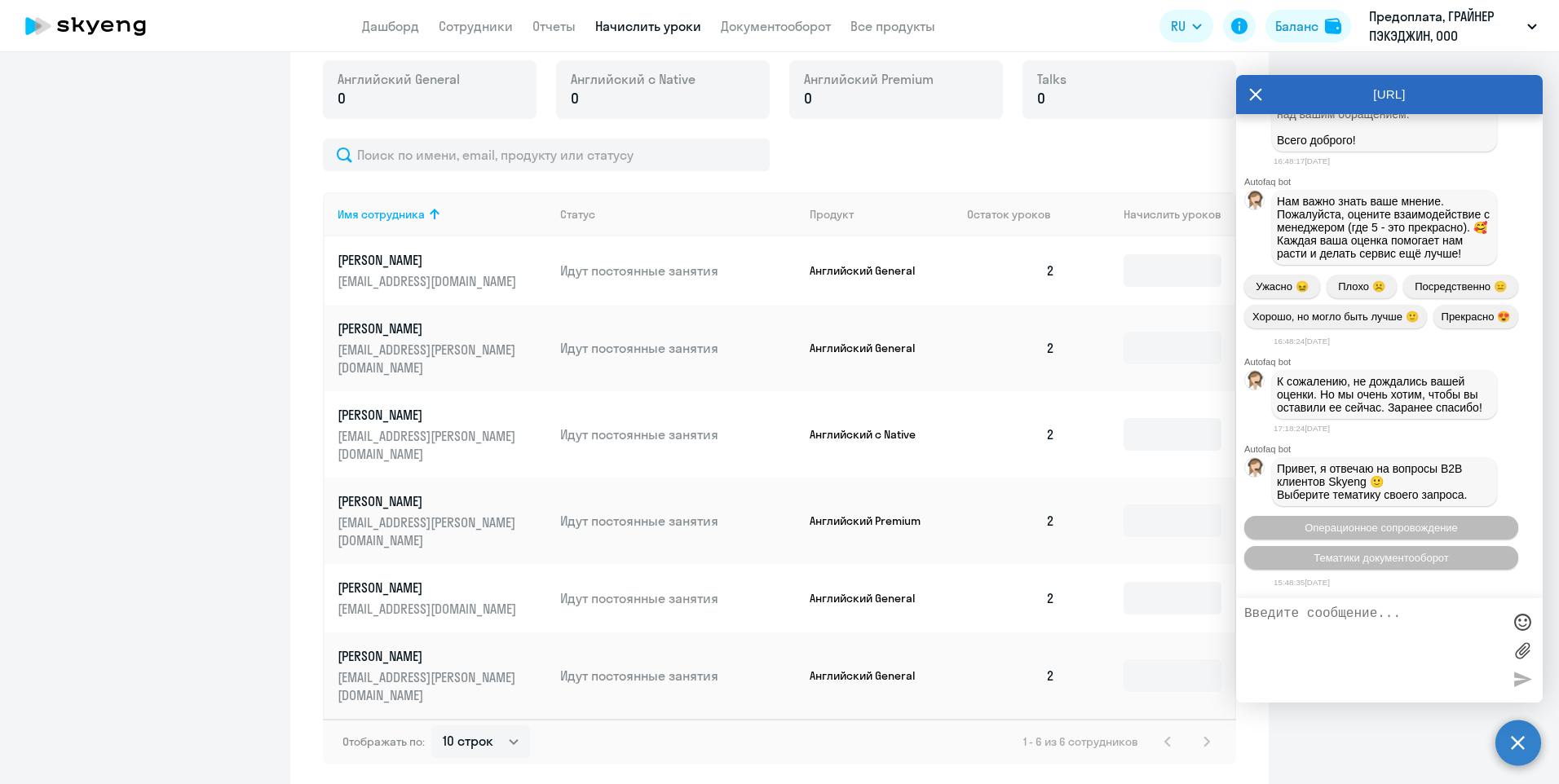
scroll to position [13898, 0]
click at [1346, 557] on span "Тематики документооборот" at bounding box center [1381, 558] width 136 height 12
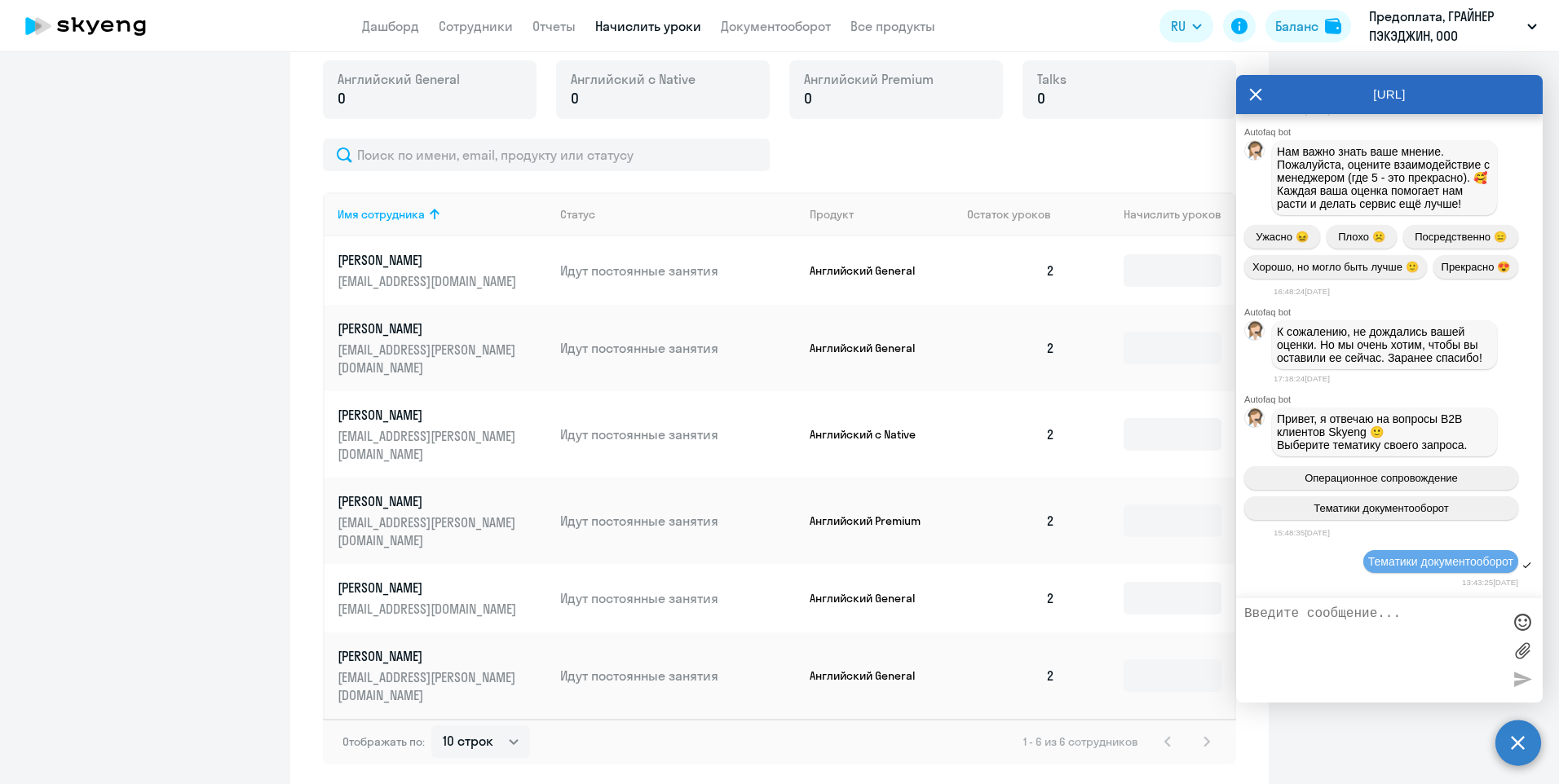
scroll to position [14076, 0]
click at [1301, 623] on textarea at bounding box center [1373, 650] width 257 height 88
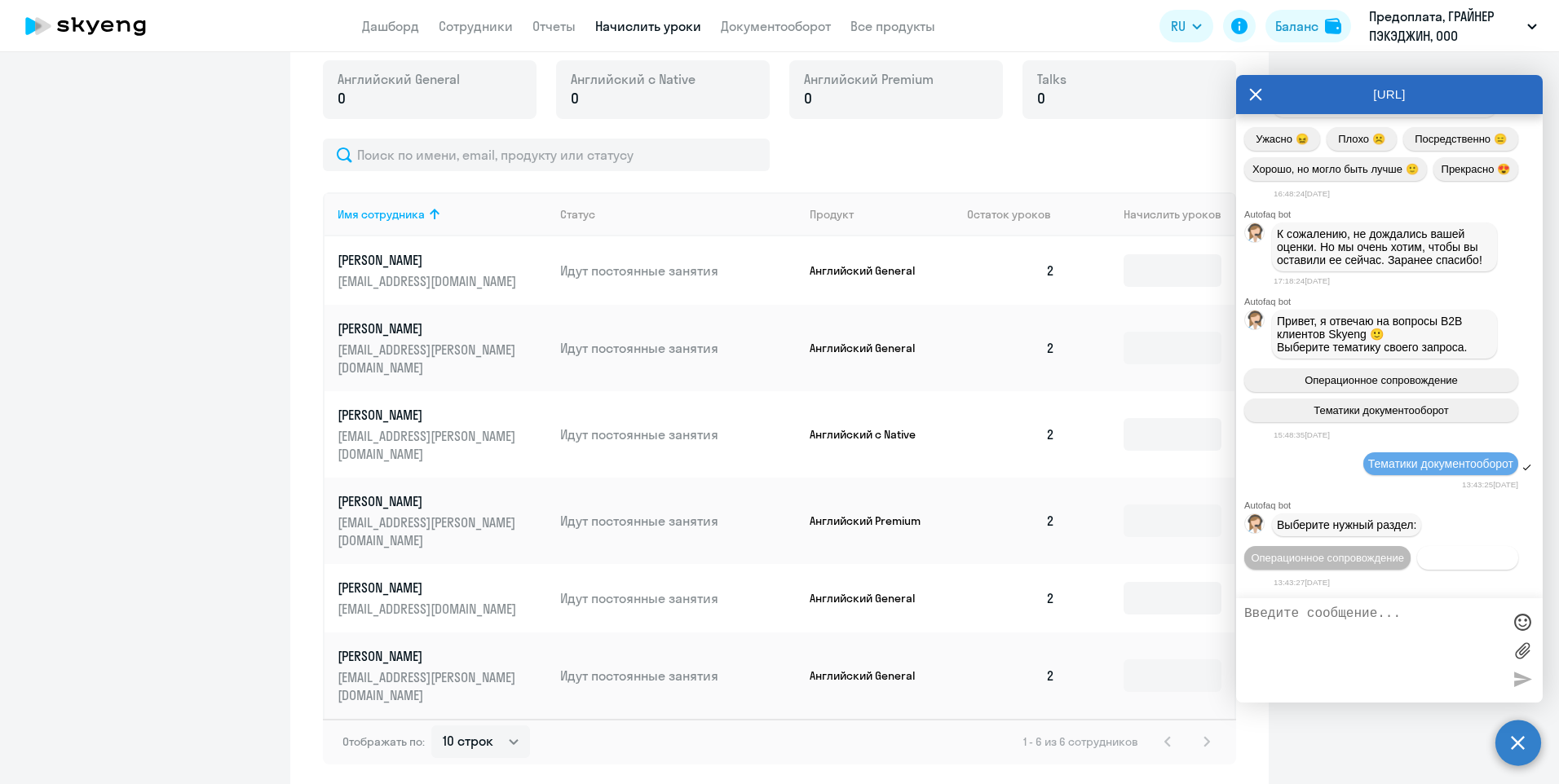
click at [1417, 561] on button "Документооборот" at bounding box center [1467, 558] width 101 height 24
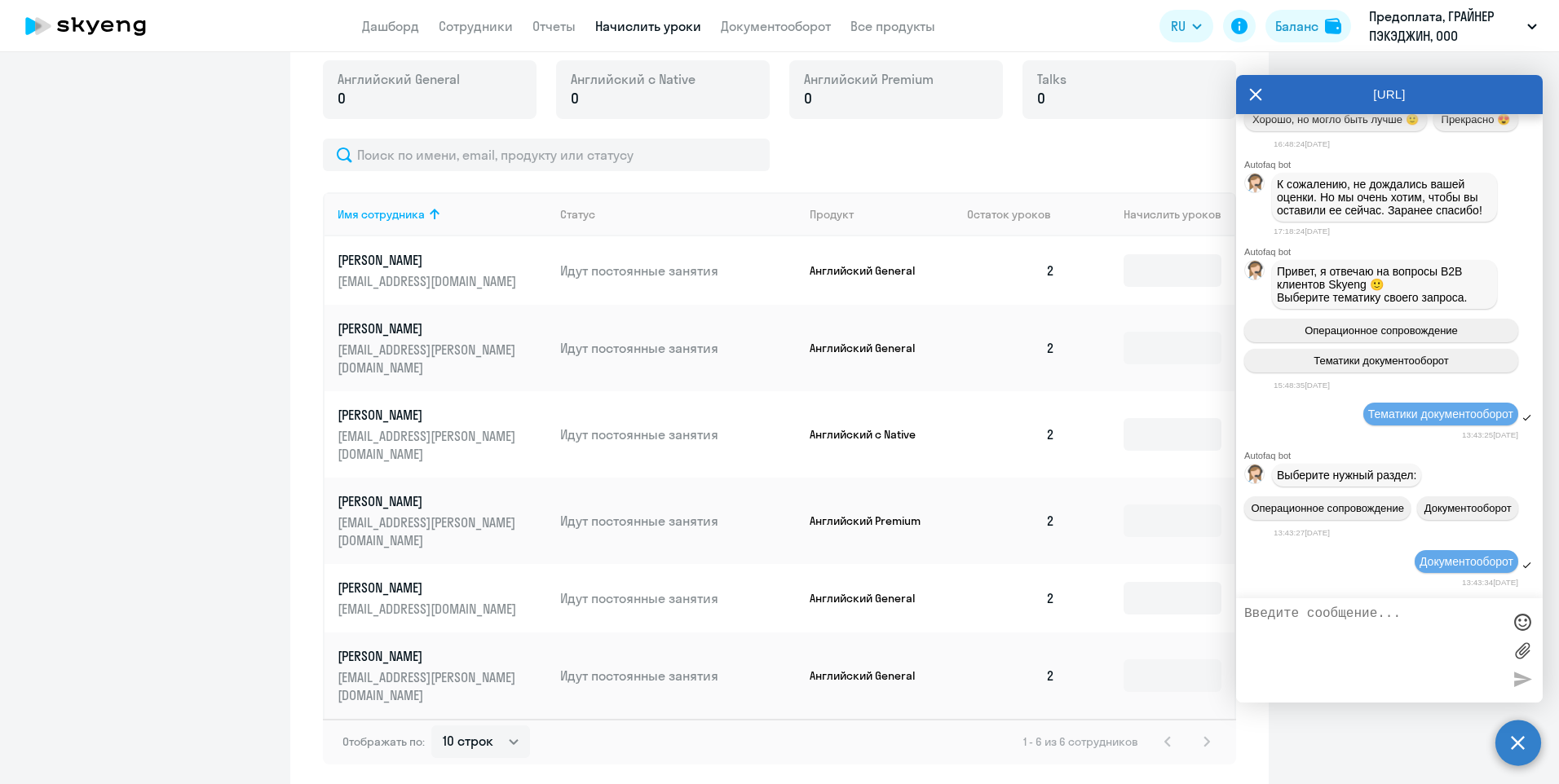
scroll to position [14344, 0]
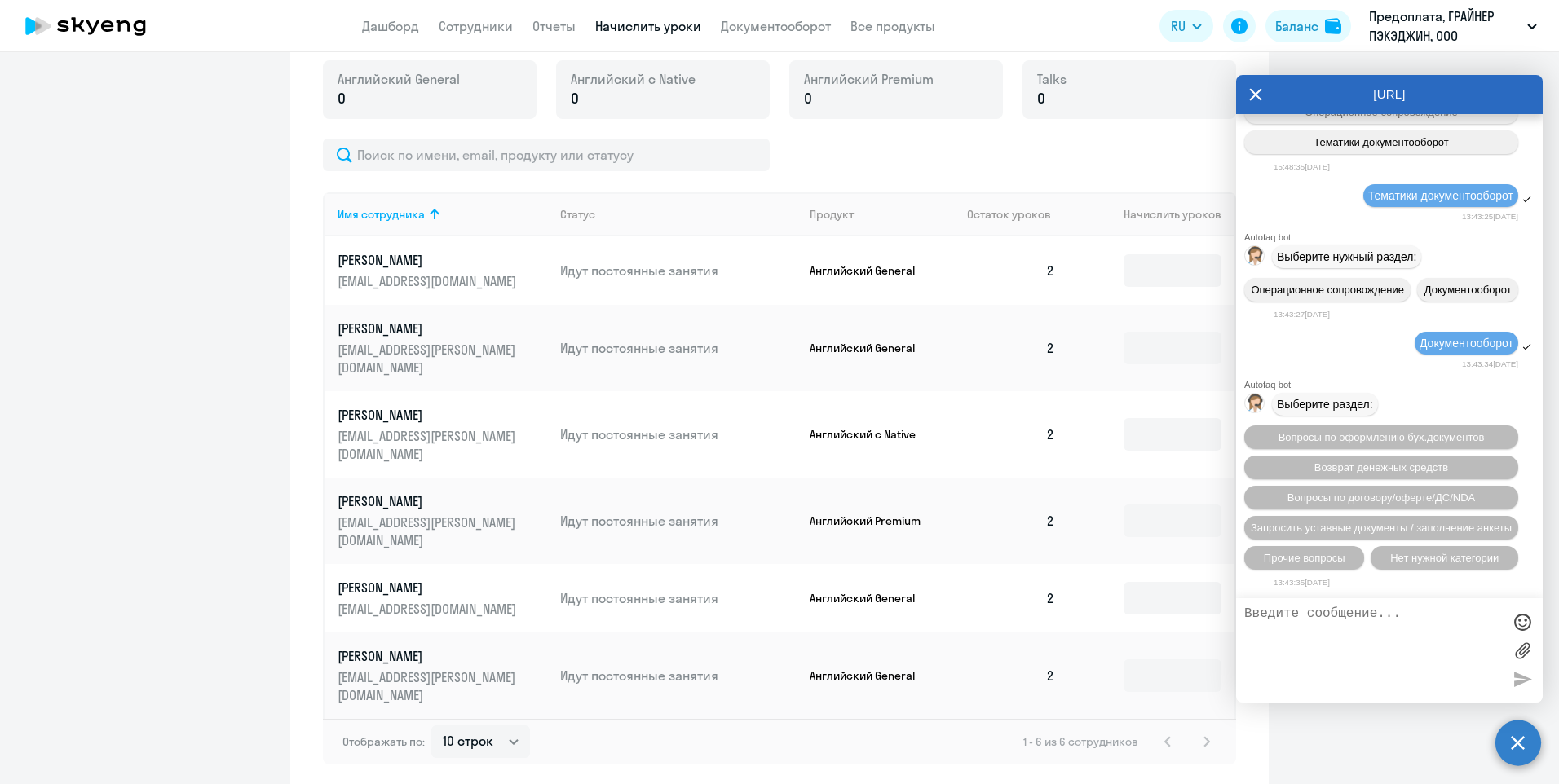
click at [1406, 417] on div "Выберите раздел:" at bounding box center [1389, 404] width 307 height 29
click at [1251, 92] on icon at bounding box center [1255, 94] width 13 height 39
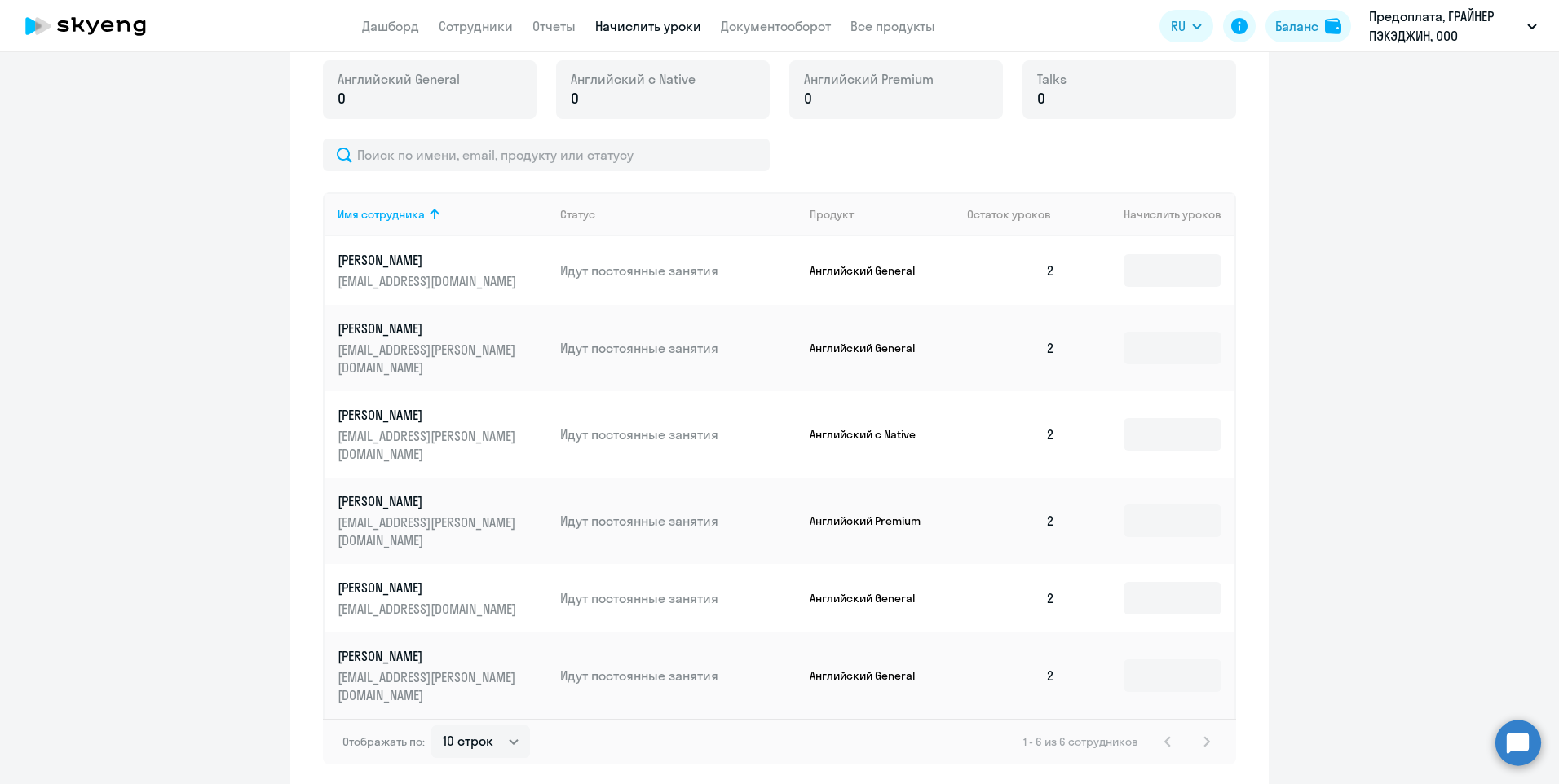
click at [1365, 576] on ng-component "Автоначисления Новый шаблон Пока ничего не создано Создайте шаблон автоначислен…" at bounding box center [780, 204] width 1559 height 1174
click at [1514, 744] on circle at bounding box center [1518, 742] width 45 height 45
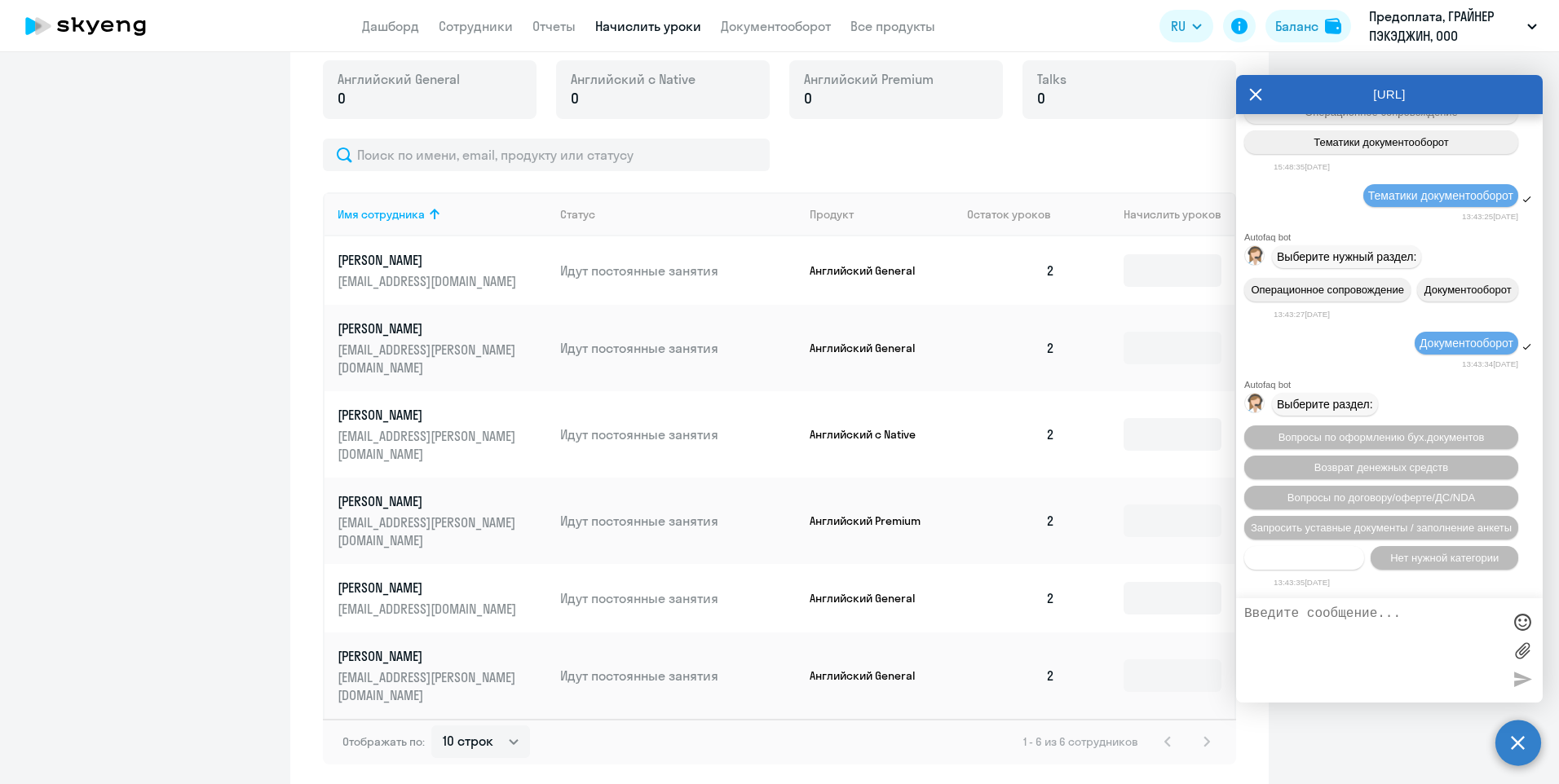
click at [1282, 561] on span "Прочие вопросы" at bounding box center [1304, 558] width 82 height 12
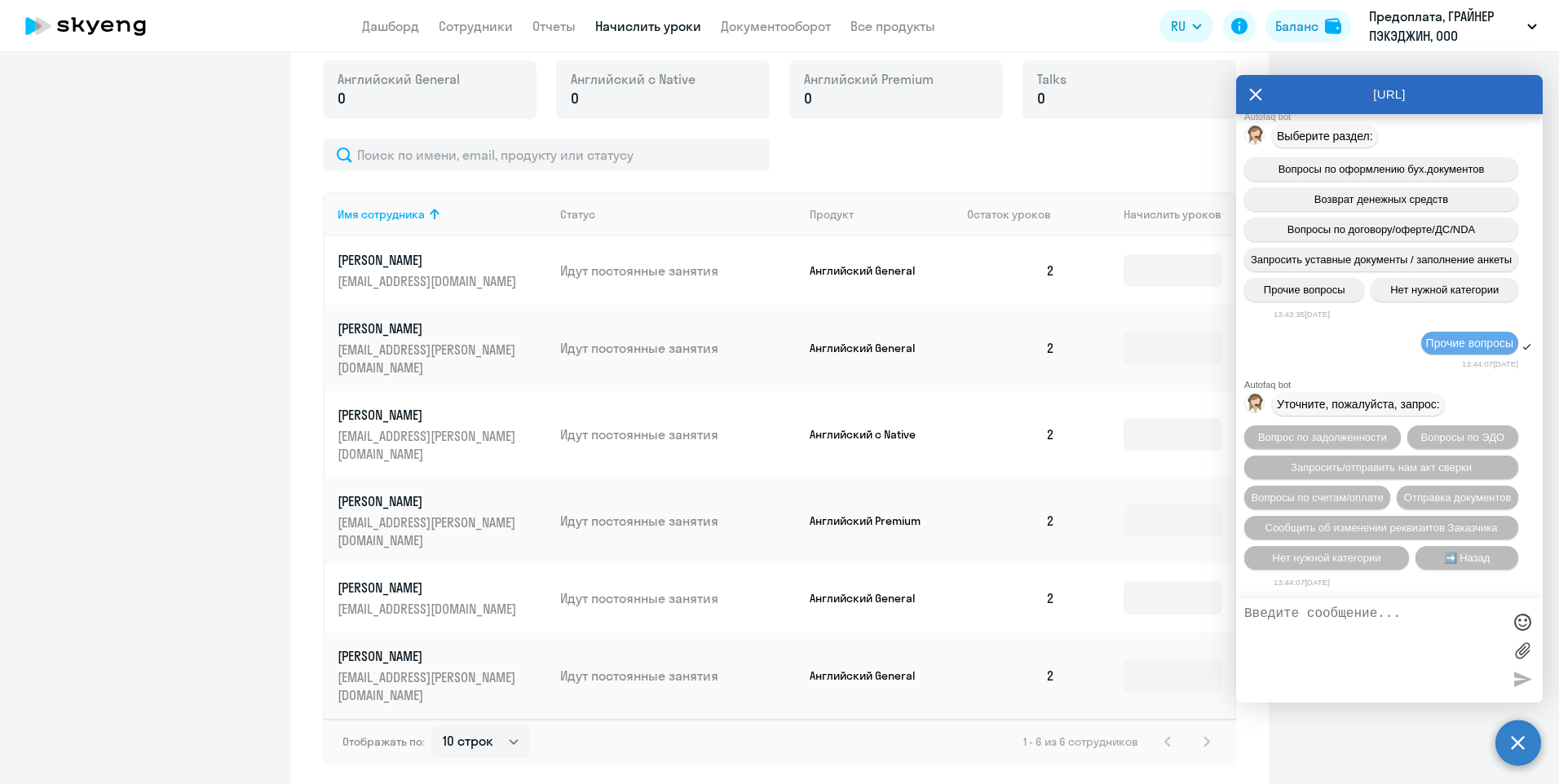
scroll to position [14644, 0]
click at [1289, 621] on textarea at bounding box center [1373, 650] width 257 height 88
type textarea "Добрый день! Прошу выслать акт сверки."
click at [1522, 676] on div at bounding box center [1522, 678] width 25 height 25
